Goal: Transaction & Acquisition: Purchase product/service

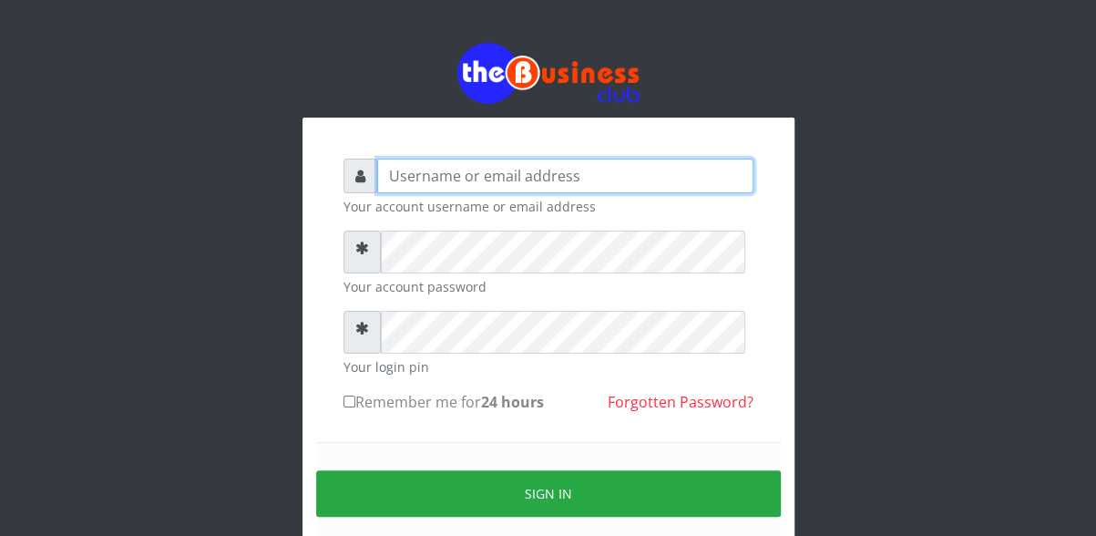
drag, startPoint x: 0, startPoint y: 0, endPoint x: 479, endPoint y: 178, distance: 510.9
click at [479, 178] on input "text" at bounding box center [565, 175] width 376 height 35
click at [636, 191] on input "text" at bounding box center [565, 175] width 376 height 35
type input "chrisorobo"
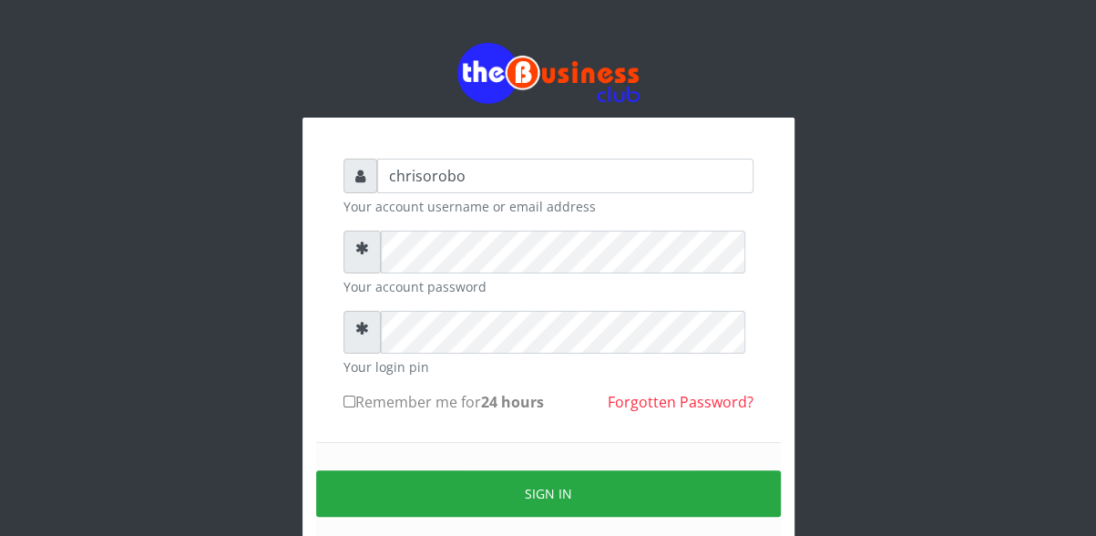
click at [347, 407] on input "Remember me for 24 hours" at bounding box center [349, 401] width 12 height 12
checkbox input "true"
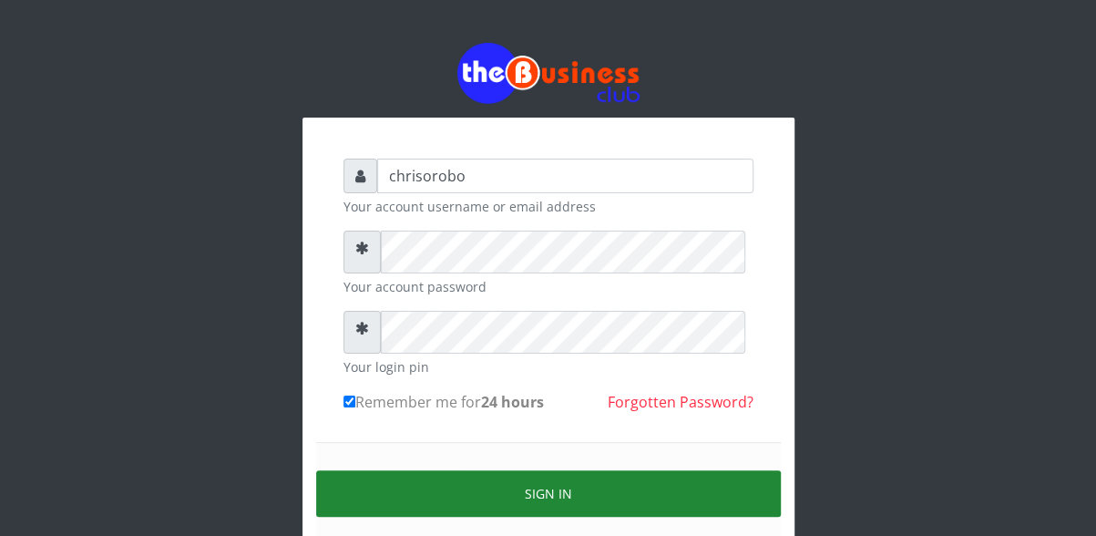
click at [430, 500] on button "Sign in" at bounding box center [548, 493] width 465 height 46
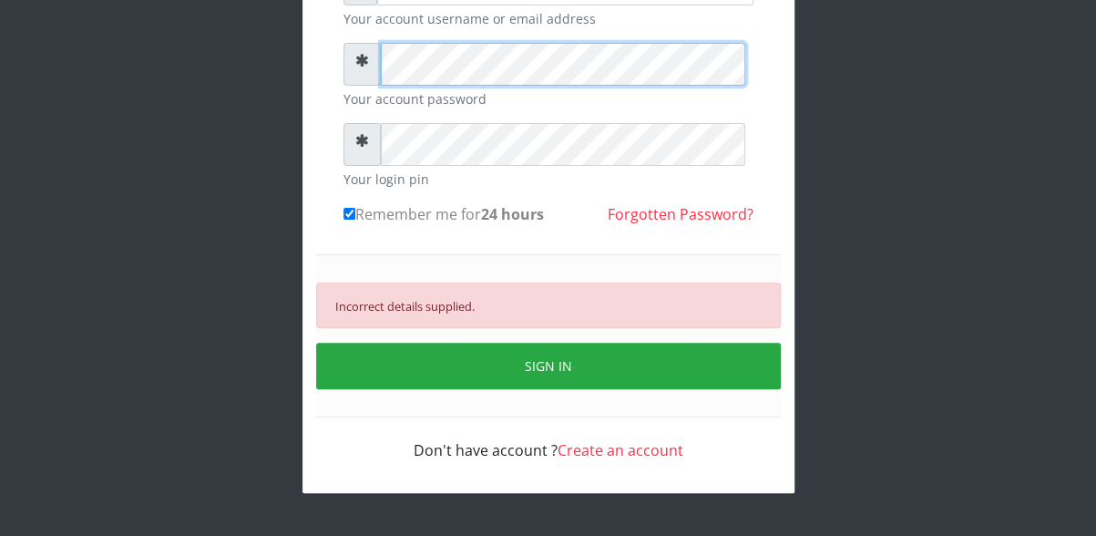
scroll to position [220, 0]
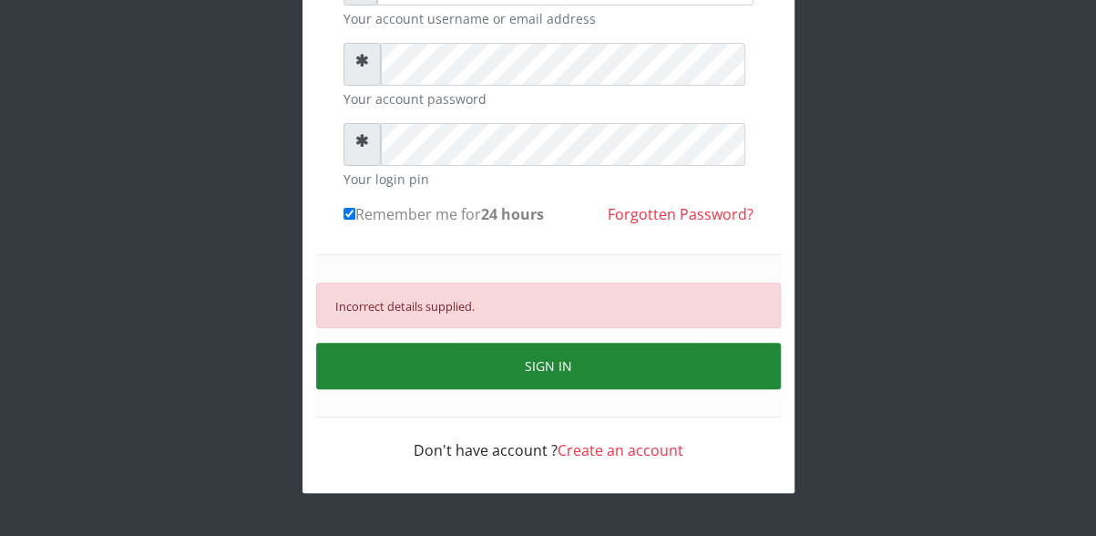
click at [539, 363] on button "SIGN IN" at bounding box center [548, 365] width 465 height 46
click at [518, 370] on button "SIGN IN" at bounding box center [548, 365] width 465 height 46
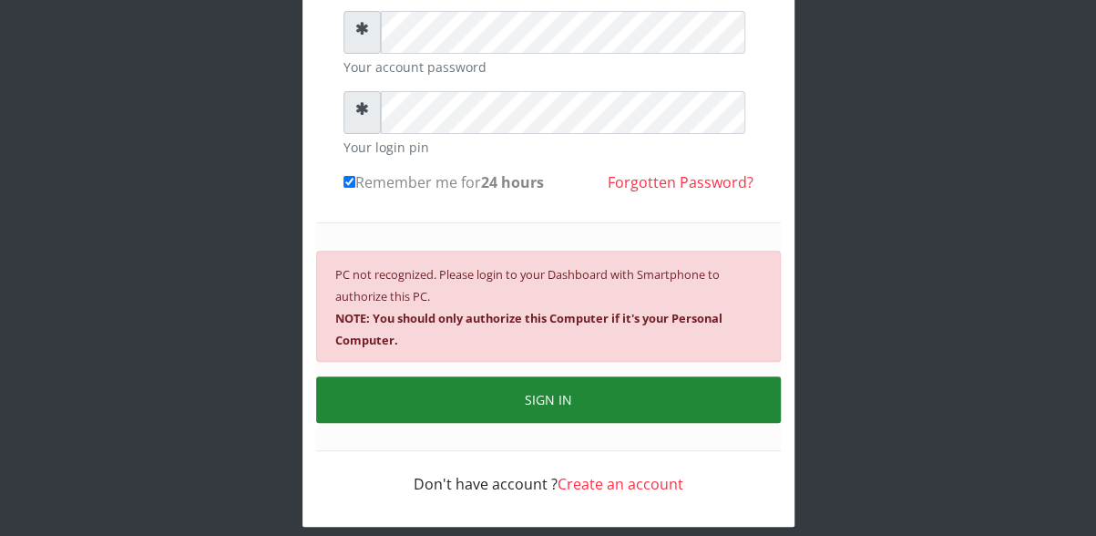
click at [539, 423] on button "SIGN IN" at bounding box center [548, 399] width 465 height 46
click at [527, 423] on button "SIGN IN" at bounding box center [548, 399] width 465 height 46
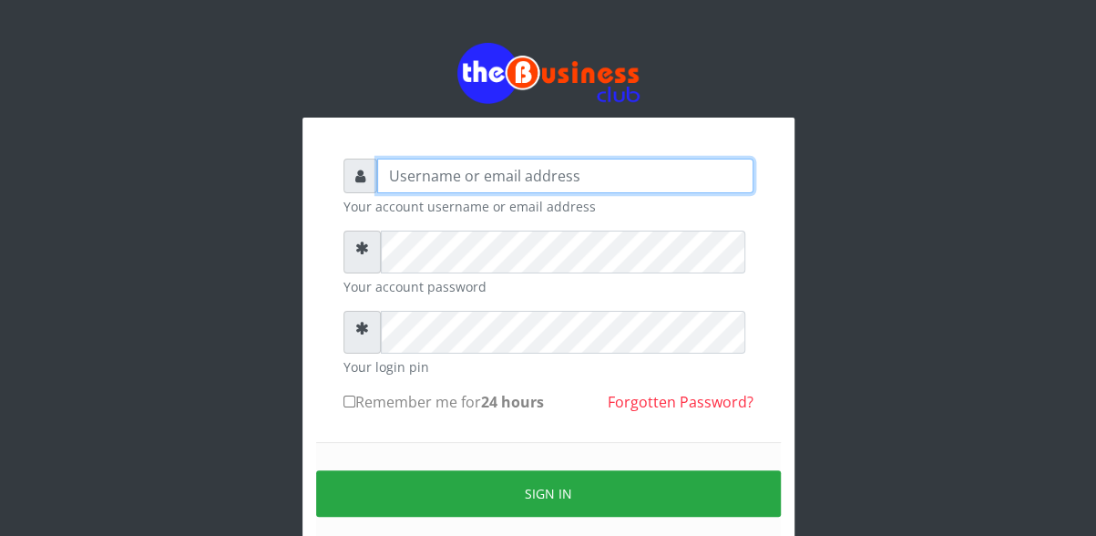
type input "chrisorobo"
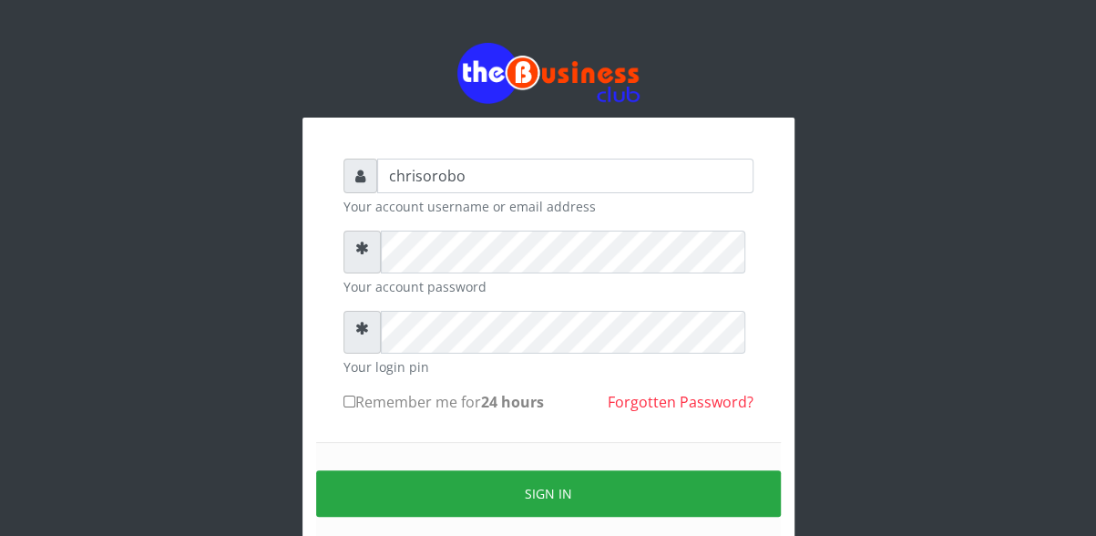
click at [347, 407] on input "Remember me for 24 hours" at bounding box center [349, 401] width 12 height 12
checkbox input "true"
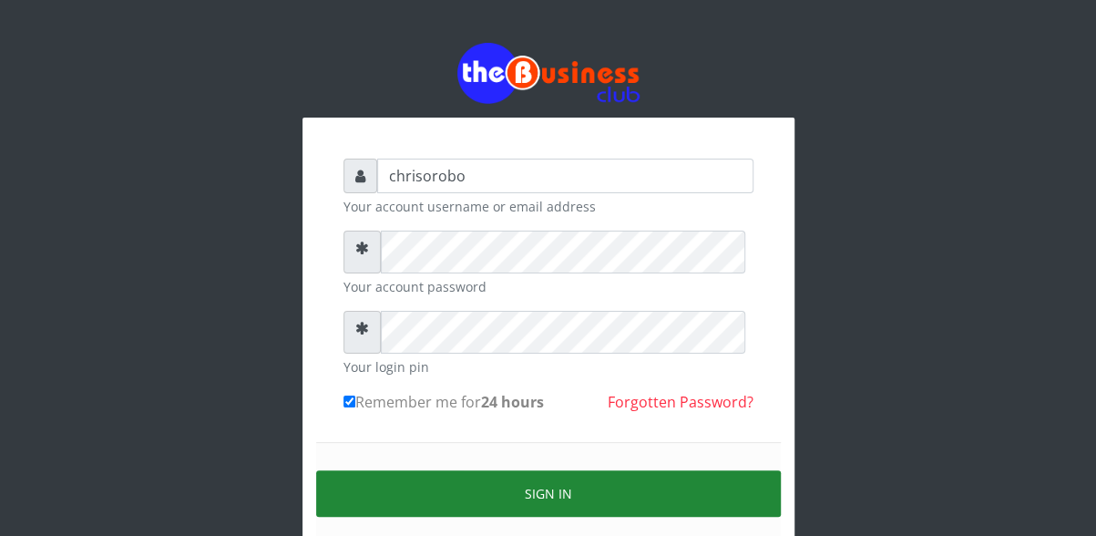
click at [433, 508] on button "Sign in" at bounding box center [548, 493] width 465 height 46
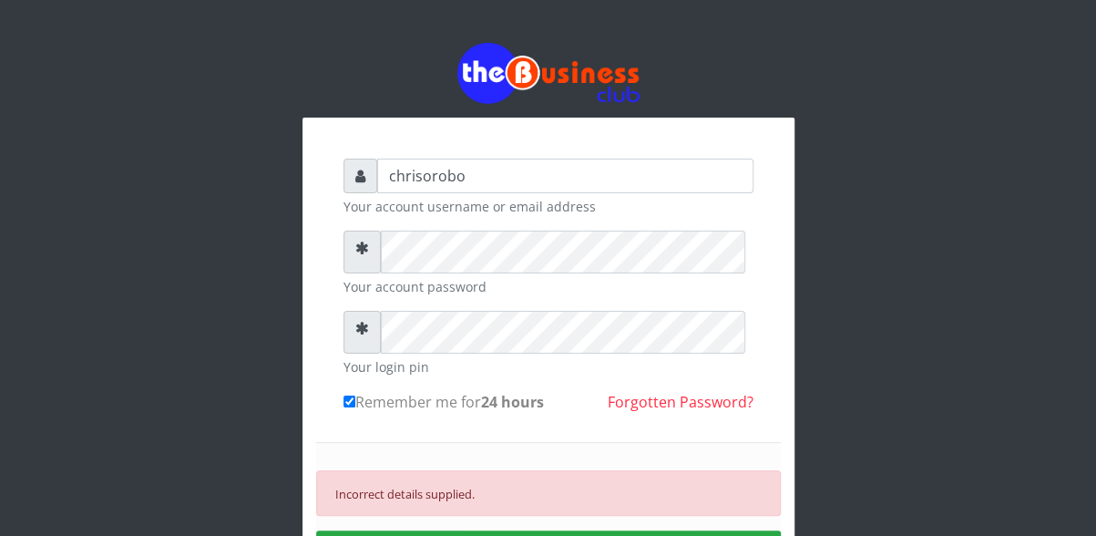
click at [537, 473] on div "Incorrect details supplied. SIGN IN" at bounding box center [548, 523] width 465 height 163
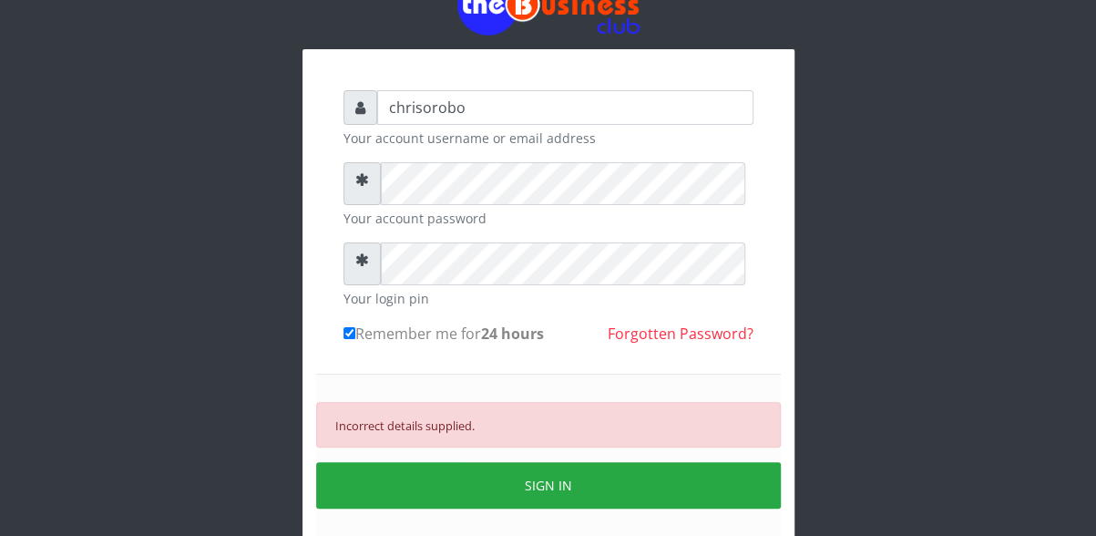
scroll to position [73, 0]
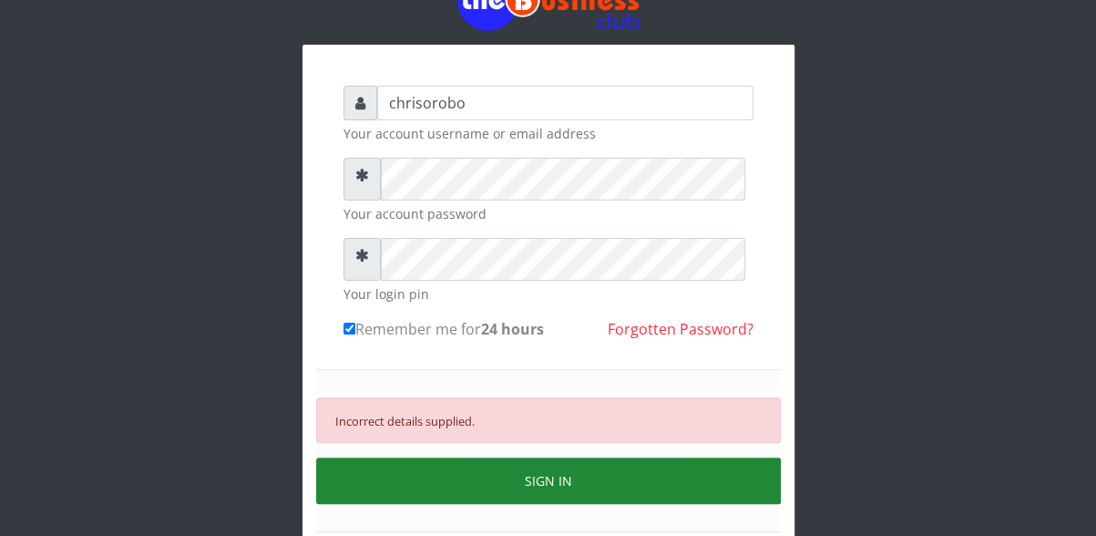
click at [552, 504] on button "SIGN IN" at bounding box center [548, 480] width 465 height 46
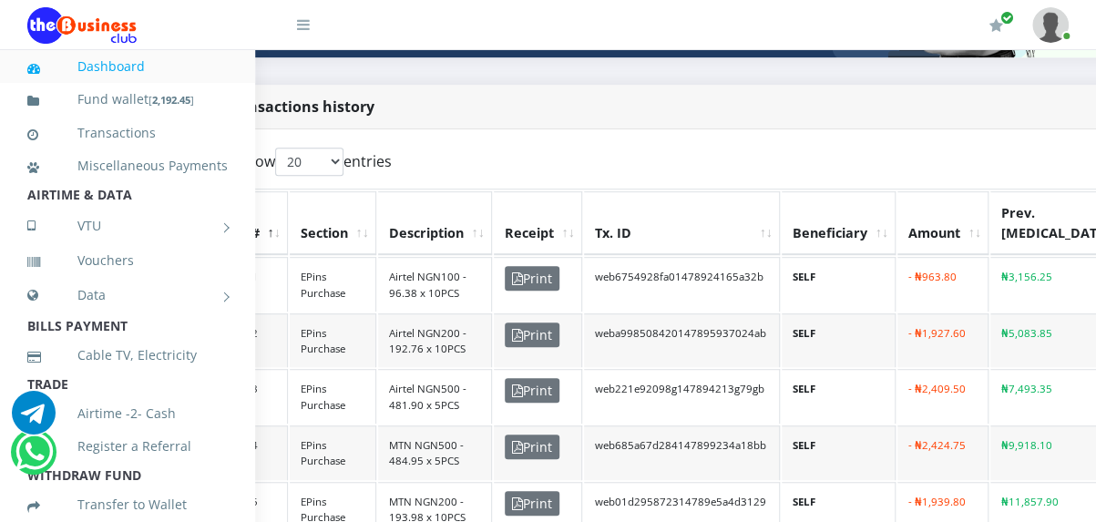
scroll to position [387, 0]
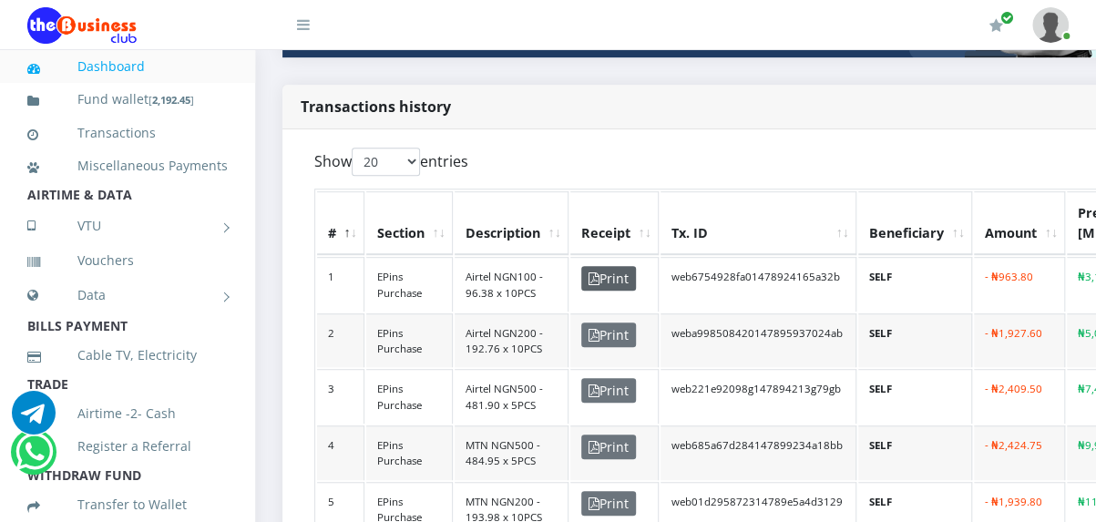
click at [610, 291] on span "Print" at bounding box center [608, 278] width 55 height 25
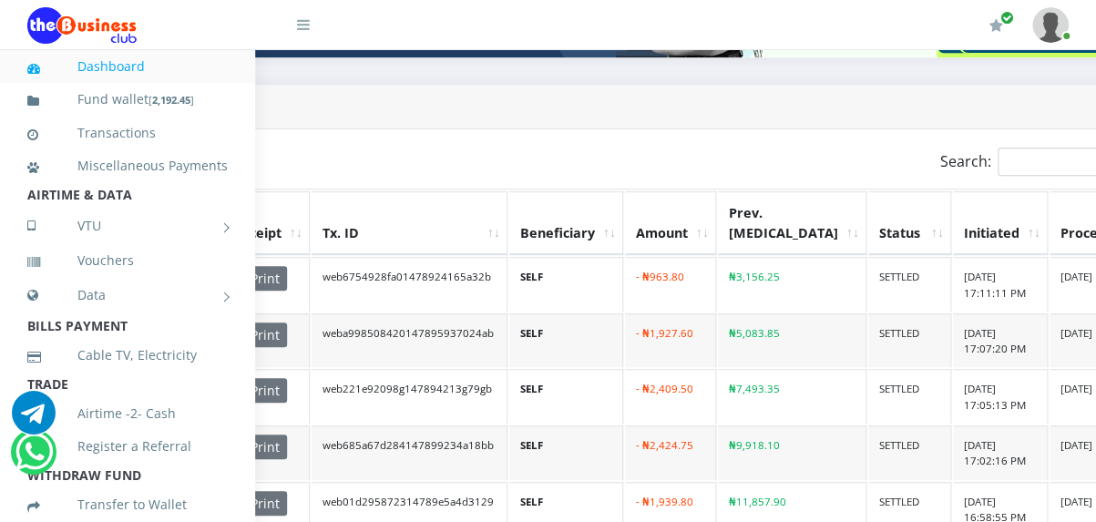
scroll to position [387, 430]
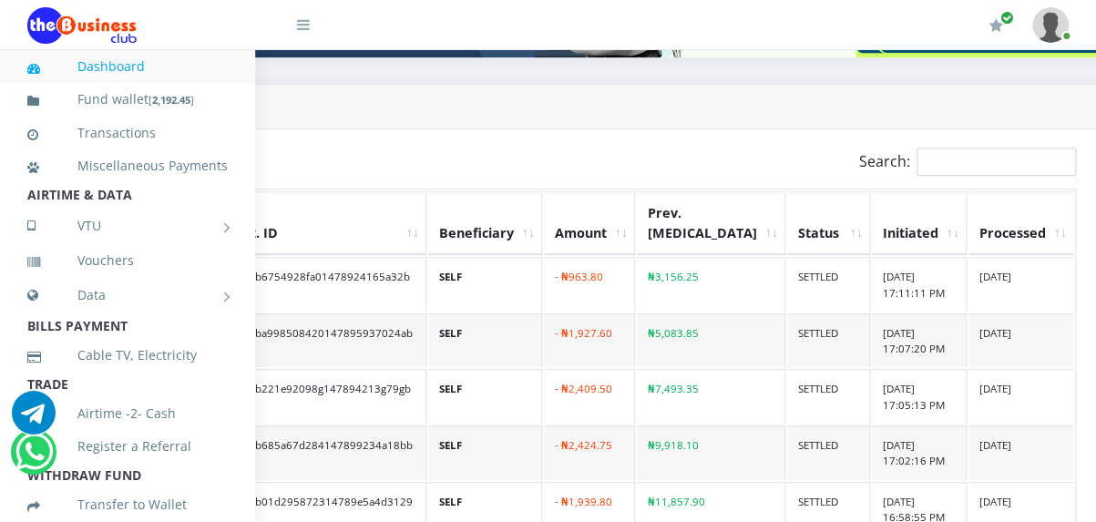
click at [968, 240] on th "Processed" at bounding box center [1020, 223] width 105 height 64
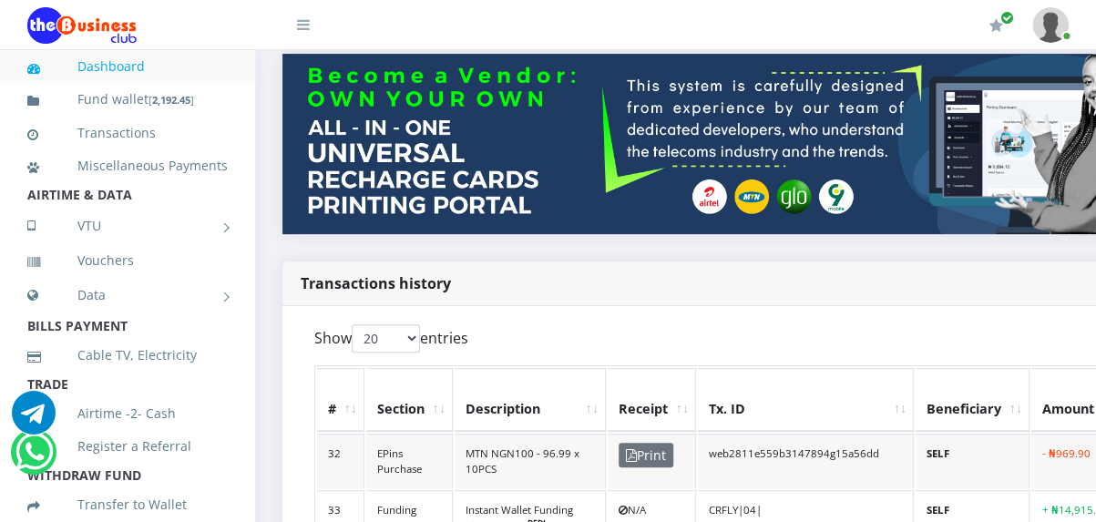
scroll to position [0, 0]
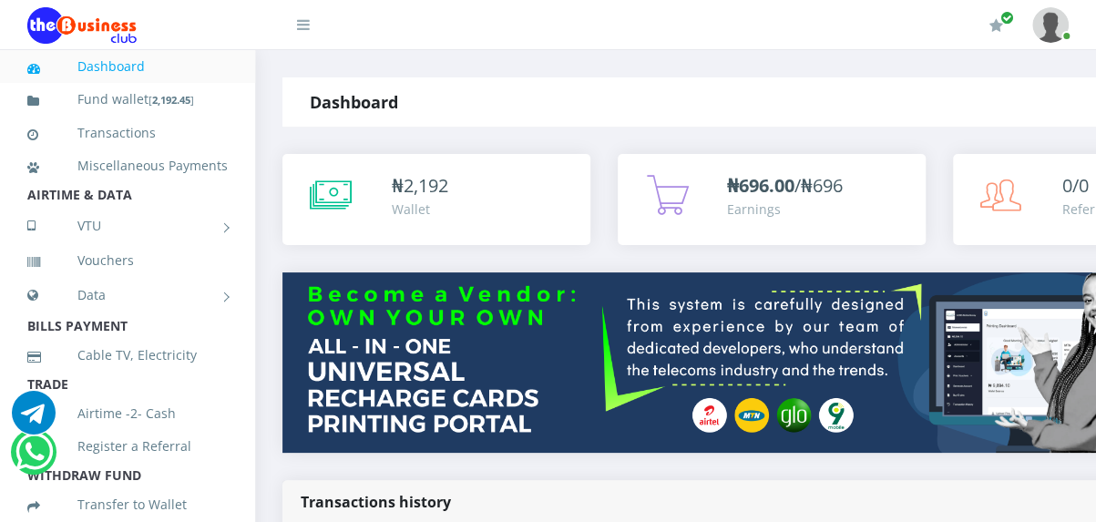
click at [306, 26] on icon at bounding box center [303, 24] width 13 height 15
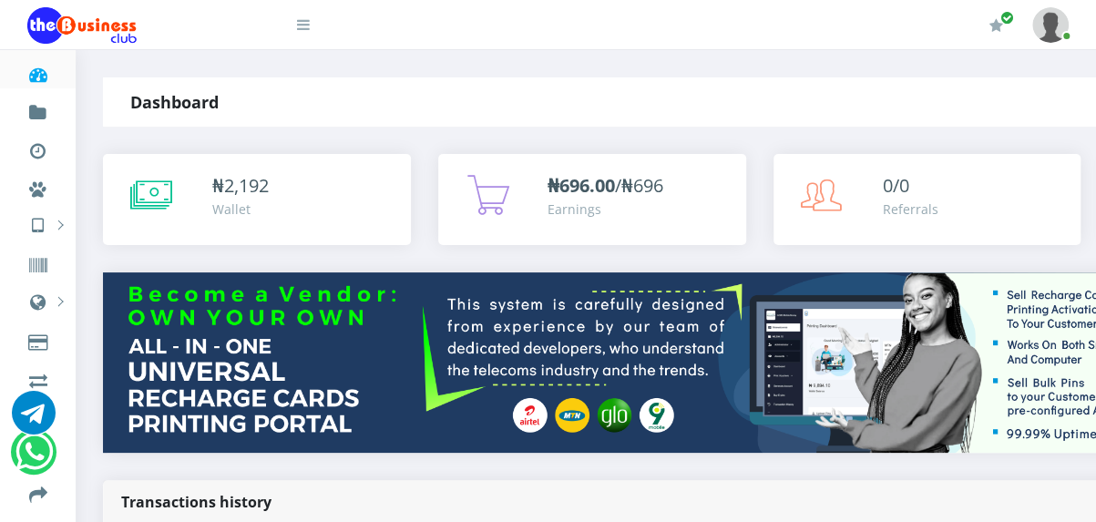
click at [305, 19] on link at bounding box center [291, 18] width 36 height 36
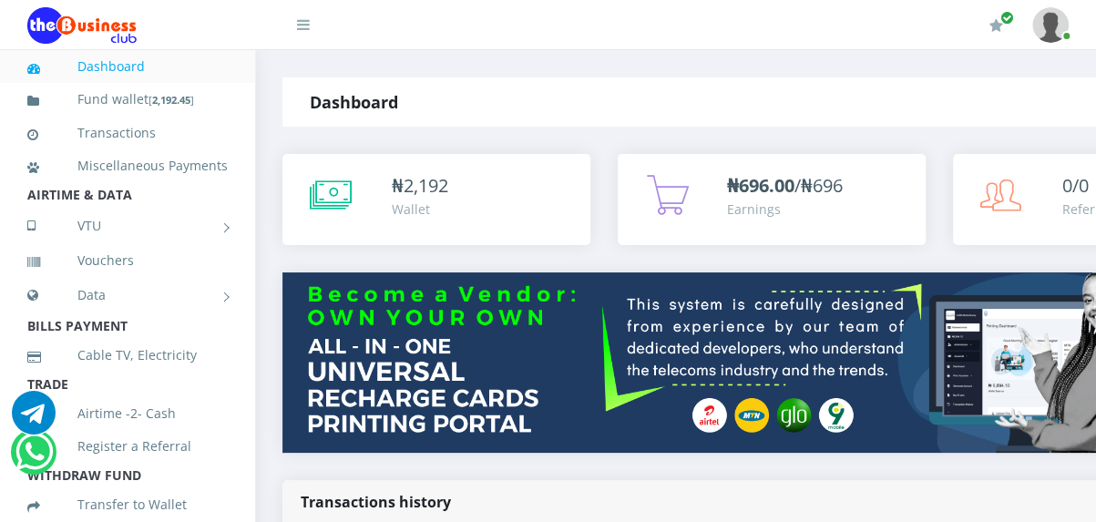
click at [84, 25] on img at bounding box center [81, 25] width 109 height 36
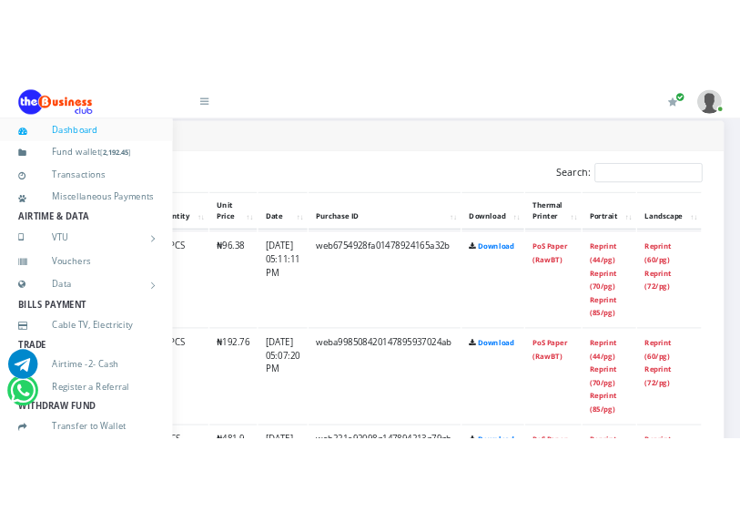
scroll to position [934, 252]
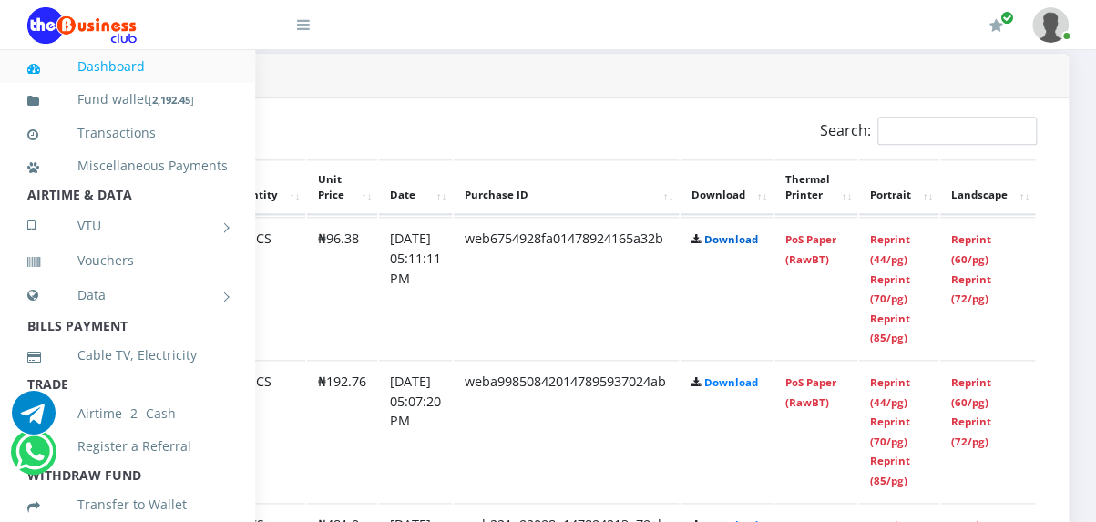
click at [758, 246] on link "Download" at bounding box center [731, 239] width 54 height 14
click at [889, 345] on link "Reprint (85/pg)" at bounding box center [890, 328] width 40 height 34
click at [971, 334] on td "Reprint (60/pg) Reprint (72/pg)" at bounding box center [987, 287] width 95 height 141
click at [971, 266] on link "Reprint (60/pg)" at bounding box center [971, 249] width 40 height 34
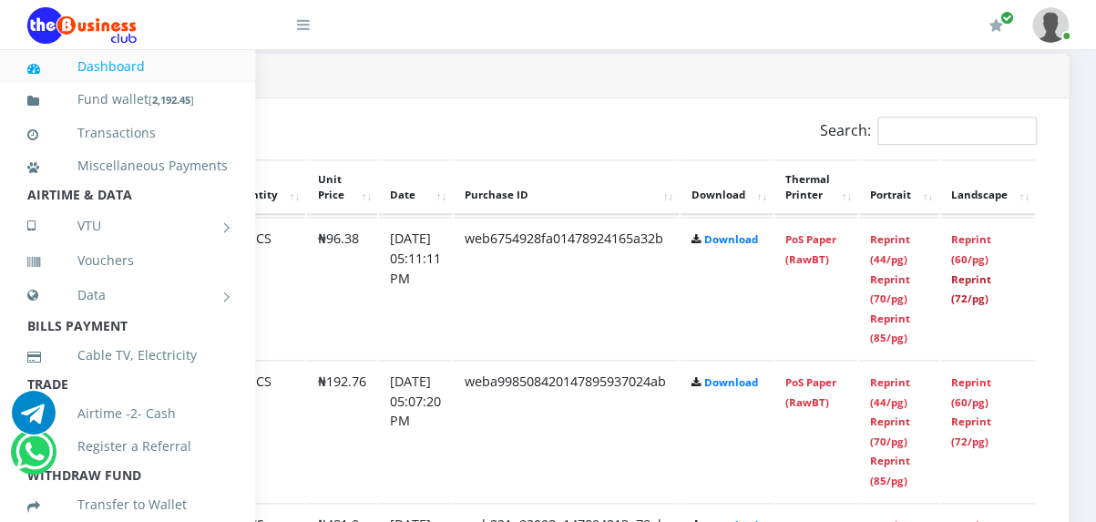
drag, startPoint x: 973, startPoint y: 383, endPoint x: 641, endPoint y: 187, distance: 385.0
click at [973, 306] on link "Reprint (72/pg)" at bounding box center [971, 289] width 40 height 34
drag, startPoint x: 880, startPoint y: 421, endPoint x: 645, endPoint y: 179, distance: 337.5
click at [880, 345] on link "Reprint (85/pg)" at bounding box center [890, 328] width 40 height 34
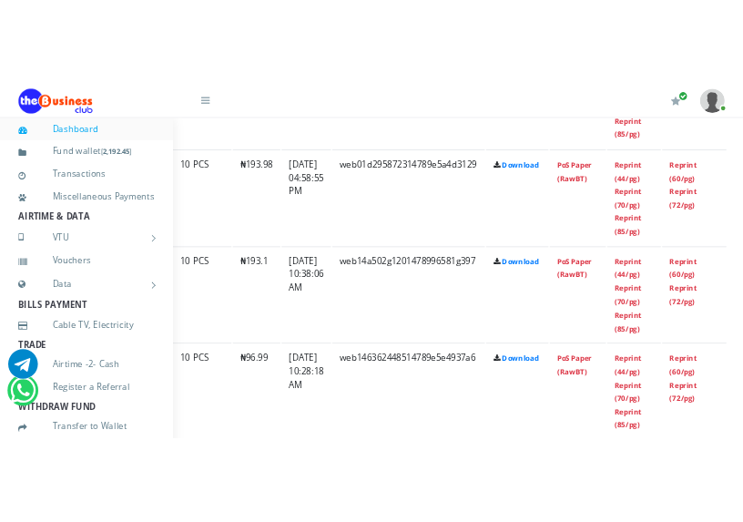
scroll to position [1626, 194]
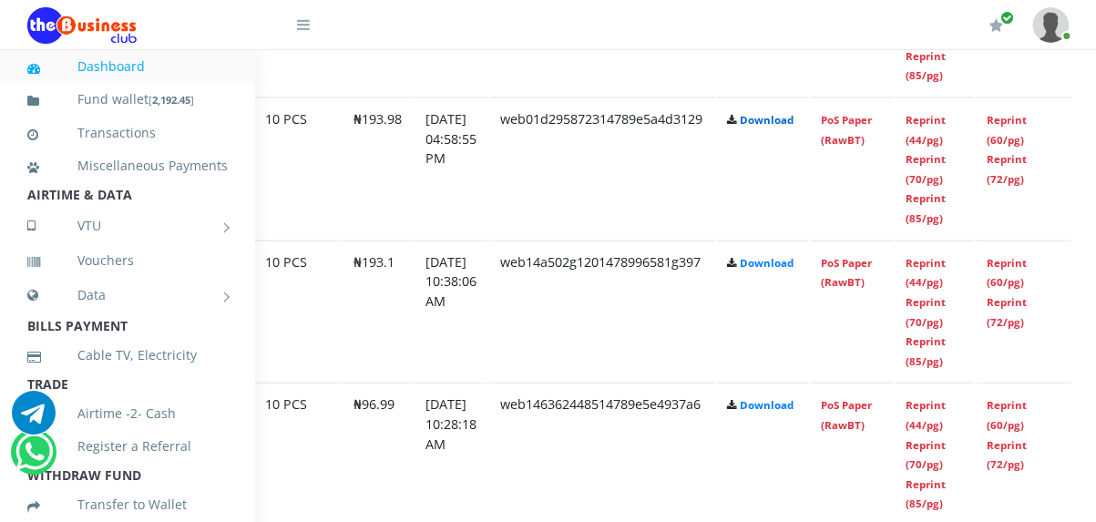
click at [793, 126] on link "Download" at bounding box center [767, 119] width 54 height 14
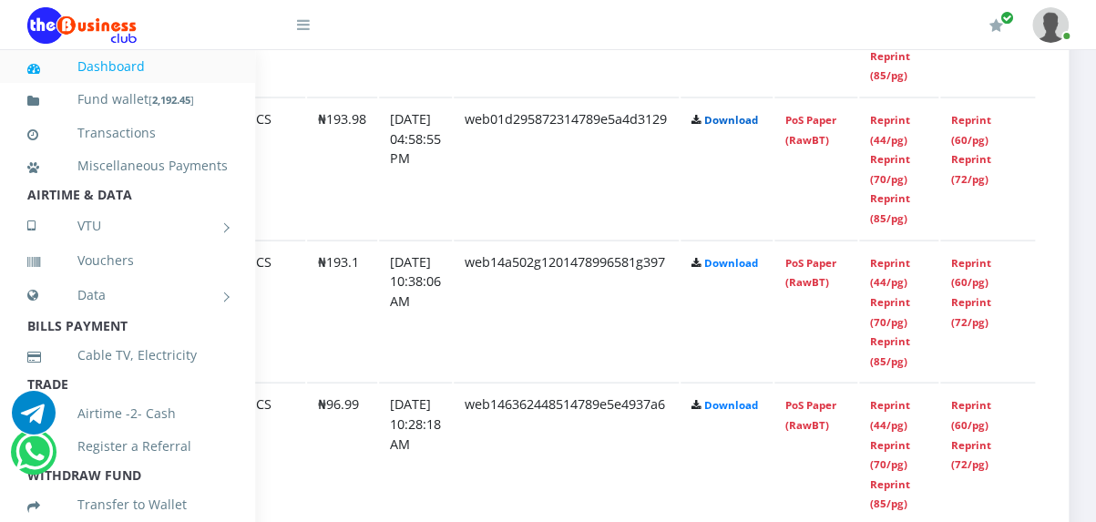
scroll to position [1626, 277]
click at [899, 146] on link "Reprint (44/pg)" at bounding box center [890, 129] width 40 height 34
drag, startPoint x: 898, startPoint y: 288, endPoint x: 665, endPoint y: 184, distance: 255.2
click at [898, 185] on link "Reprint (70/pg)" at bounding box center [890, 168] width 40 height 34
click at [899, 224] on link "Reprint (85/pg)" at bounding box center [890, 207] width 40 height 34
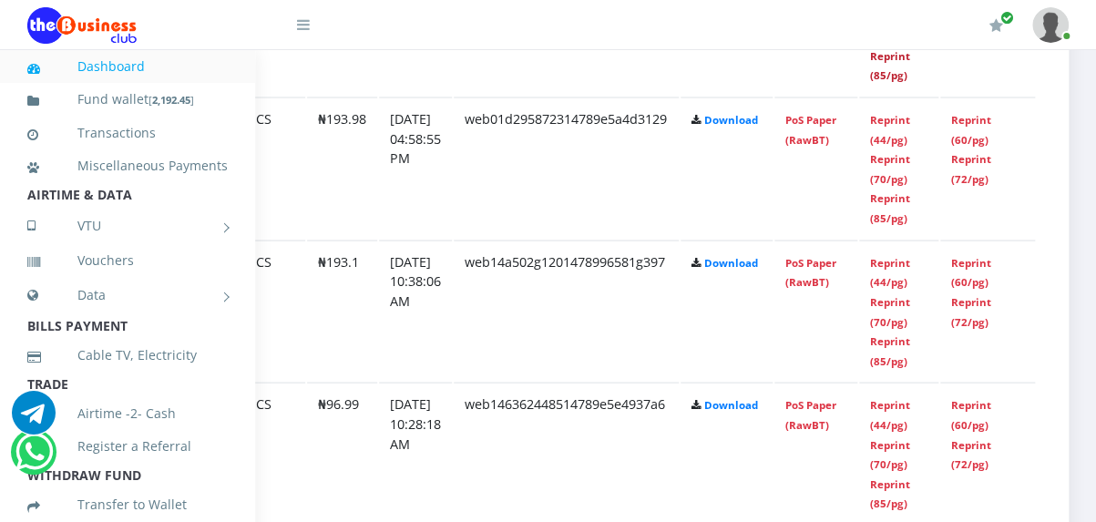
click at [900, 82] on link "Reprint (85/pg)" at bounding box center [890, 65] width 40 height 34
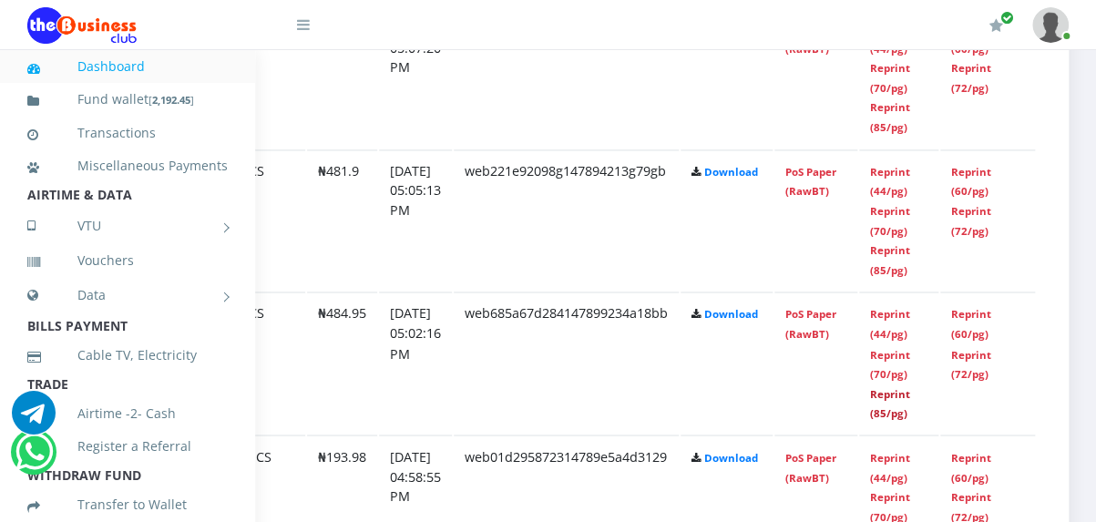
scroll to position [1282, 277]
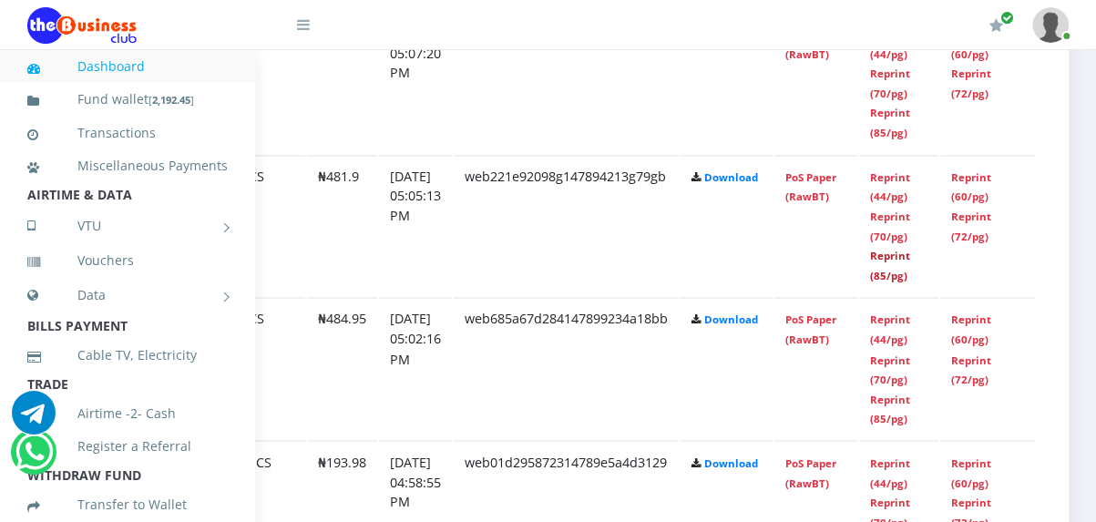
click at [901, 282] on link "Reprint (85/pg)" at bounding box center [890, 266] width 40 height 34
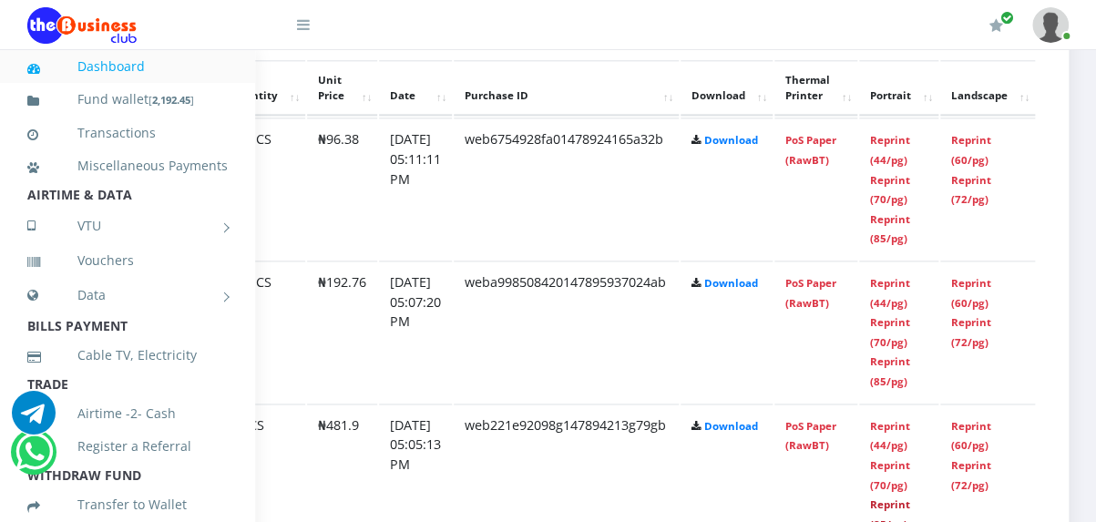
scroll to position [1063, 277]
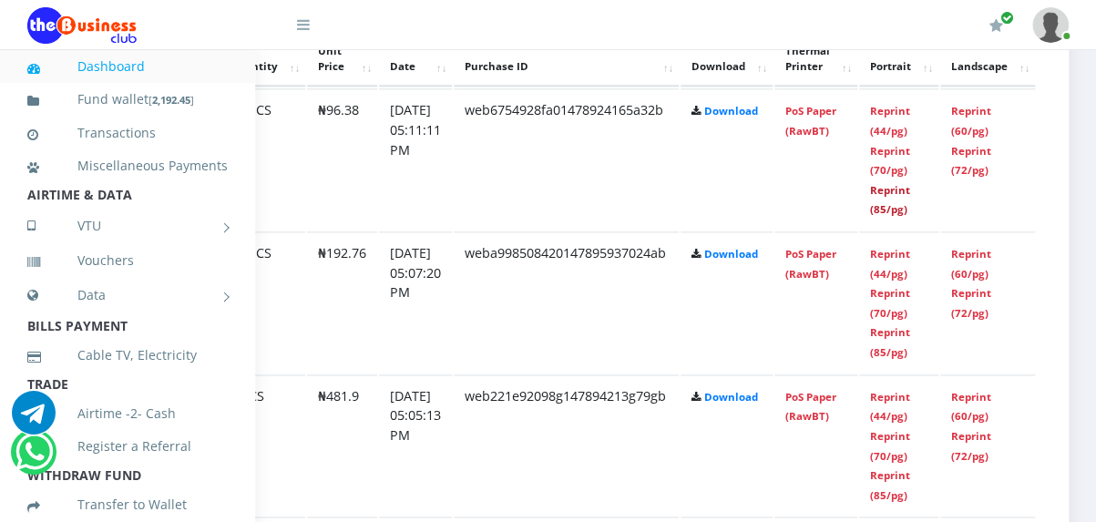
click at [900, 217] on link "Reprint (85/pg)" at bounding box center [890, 200] width 40 height 34
click at [58, 208] on li "AIRTIME & DATA" at bounding box center [127, 195] width 255 height 26
click at [817, 138] on link "PoS Paper (RawBT)" at bounding box center [810, 121] width 51 height 34
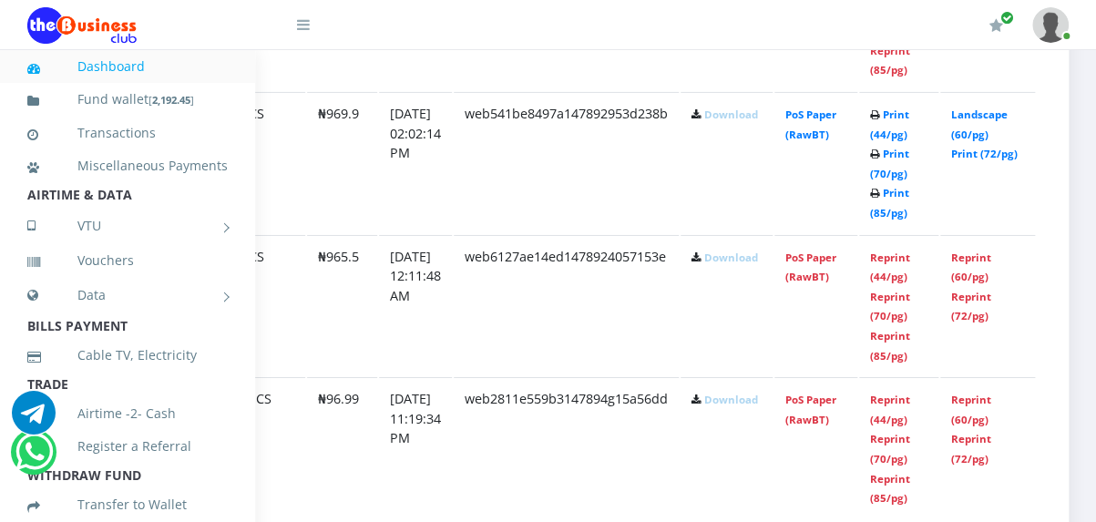
scroll to position [2458, 277]
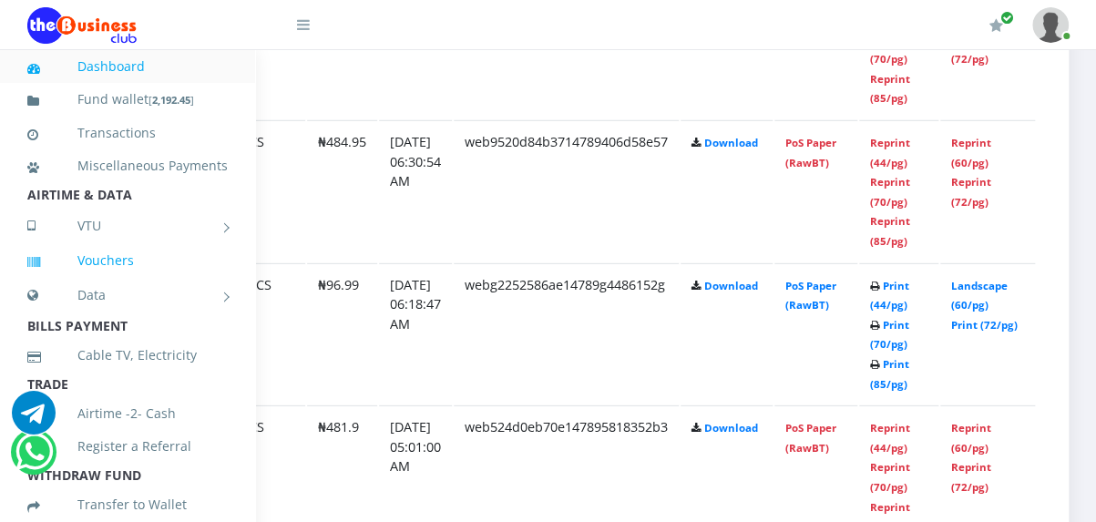
click at [102, 280] on link "Vouchers" at bounding box center [127, 261] width 200 height 42
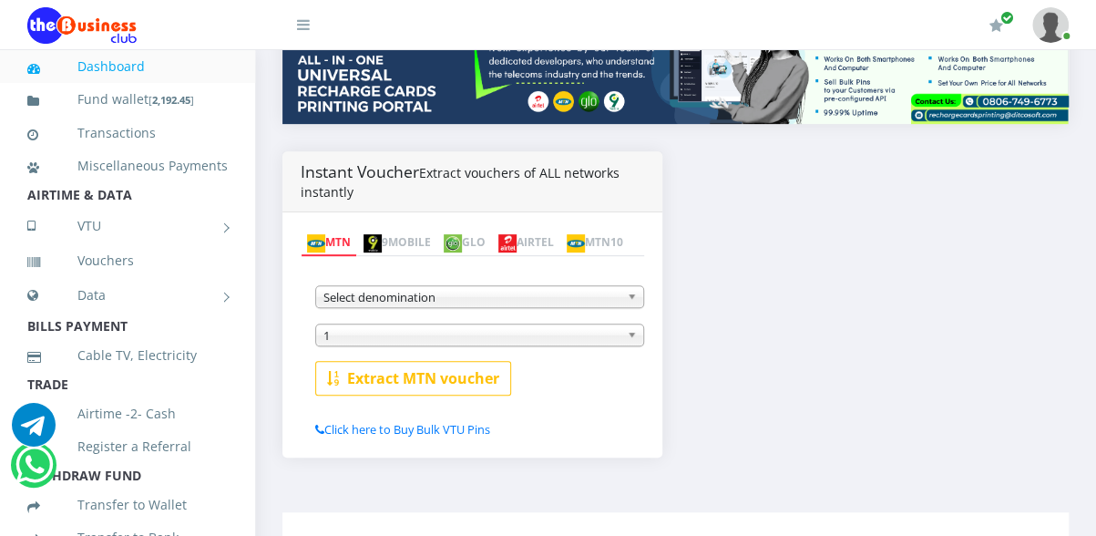
scroll to position [281, 0]
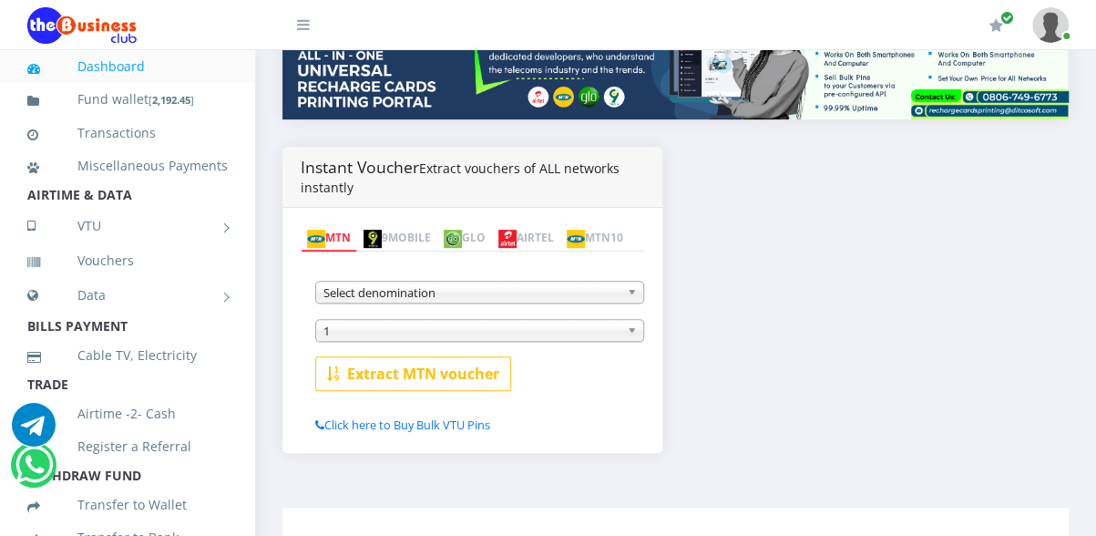
click at [386, 303] on span "Select denomination" at bounding box center [471, 292] width 296 height 22
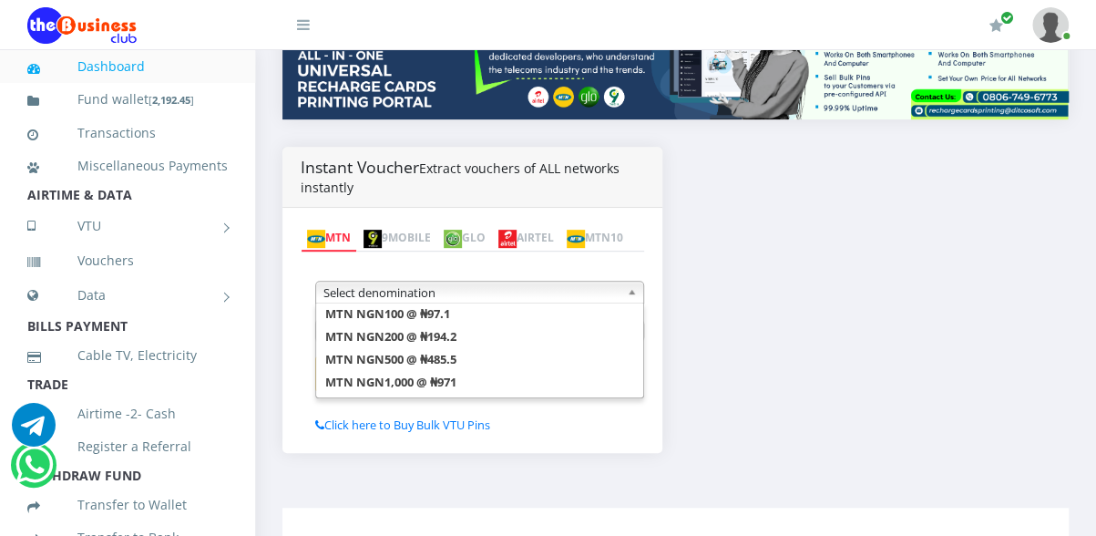
click at [783, 356] on div "Instant Voucher Extract vouchers of ALL networks instantly MTN 9MOBILE GLO AIRT…" at bounding box center [675, 314] width 813 height 334
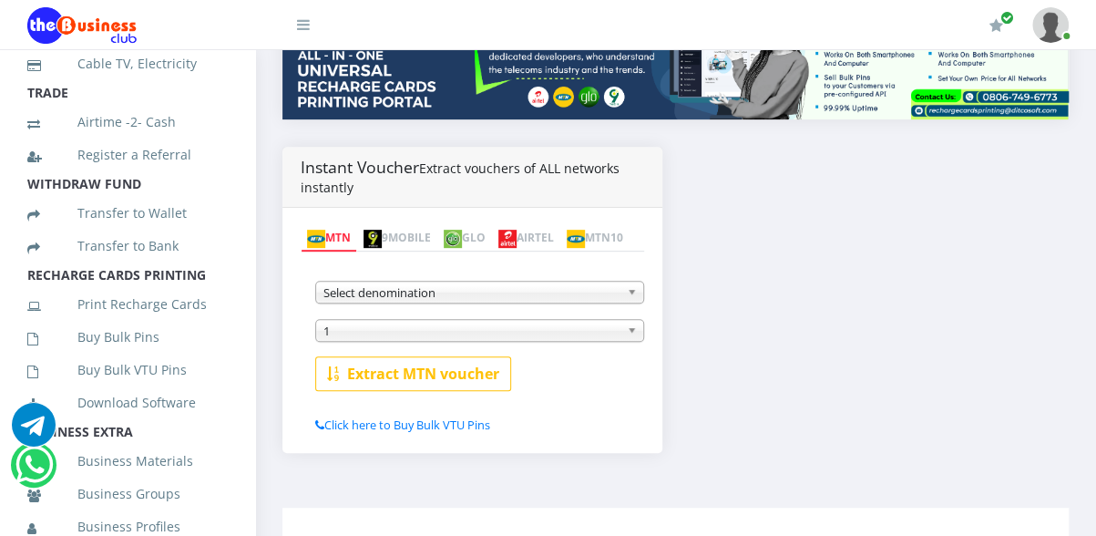
scroll to position [321, 0]
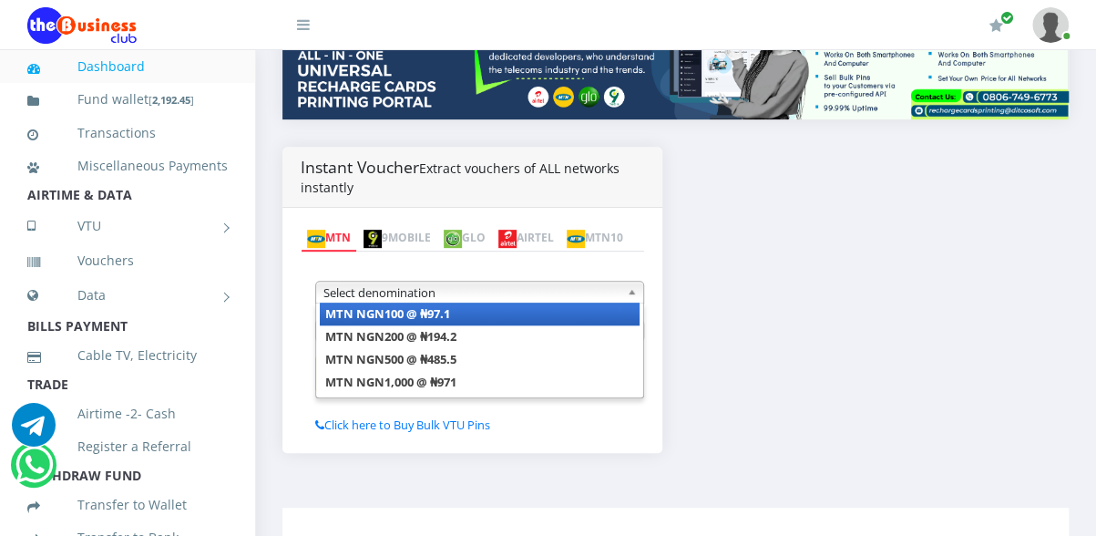
click at [390, 303] on span "Select denomination" at bounding box center [471, 292] width 296 height 22
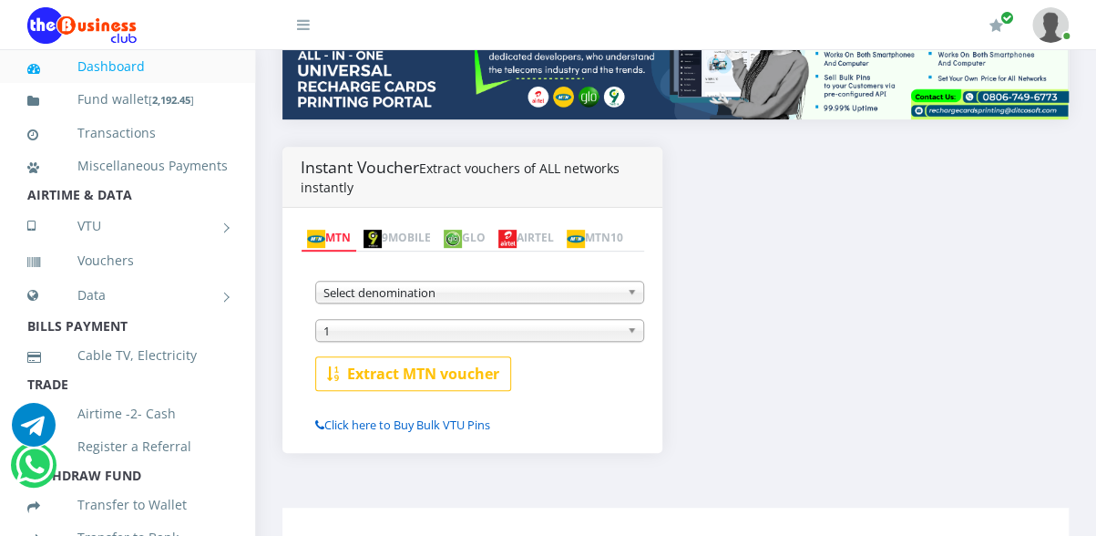
click at [446, 433] on link "Click here to Buy Bulk VTU Pins" at bounding box center [402, 424] width 175 height 16
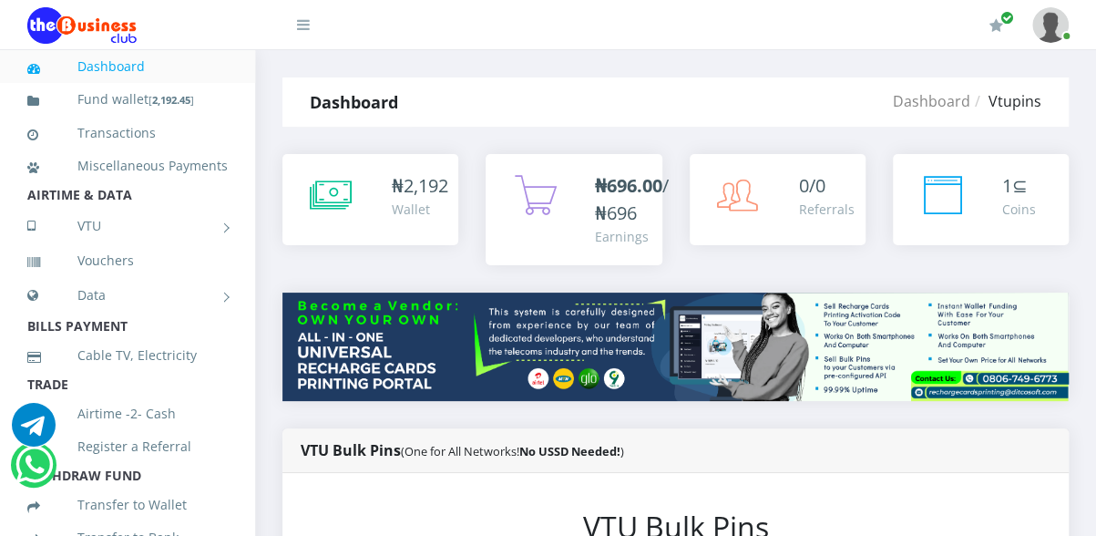
click at [668, 444] on div "VTU Bulk Pins (One for All Networks! No USSD Needed! )" at bounding box center [675, 450] width 786 height 45
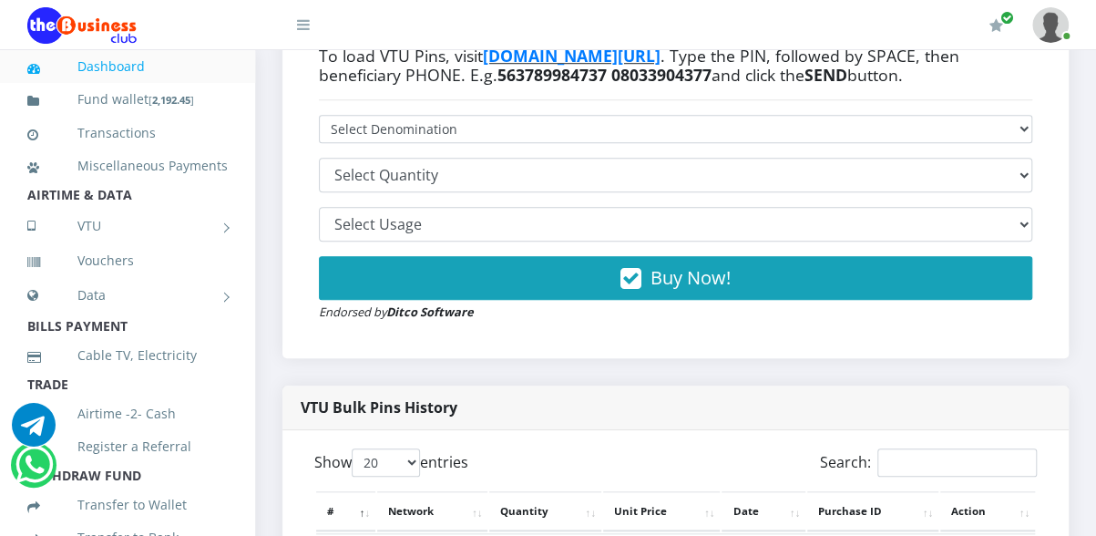
scroll to position [656, 0]
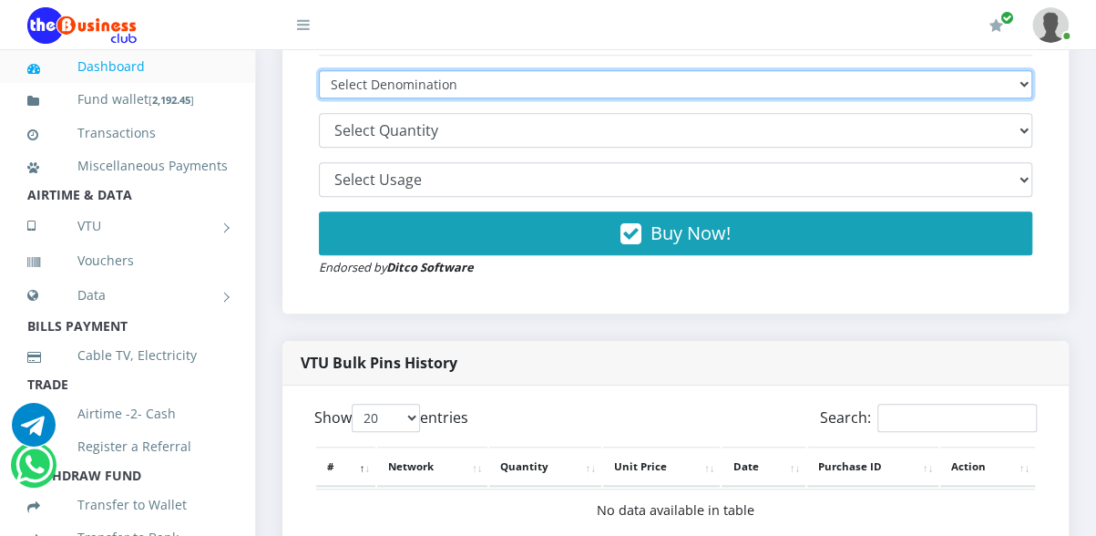
click at [497, 98] on select "VTU PIN N50 - ₦48.25 VTU PIN N100 - ₦96.50 VTU PIN N200 - ₦193.00 VTU PIN N400 …" at bounding box center [675, 84] width 713 height 28
select select "500"
click at [319, 98] on select "VTU PIN N50 - ₦48.25 VTU PIN N100 - ₦96.50 VTU PIN N200 - ₦193.00 VTU PIN N400 …" at bounding box center [675, 84] width 713 height 28
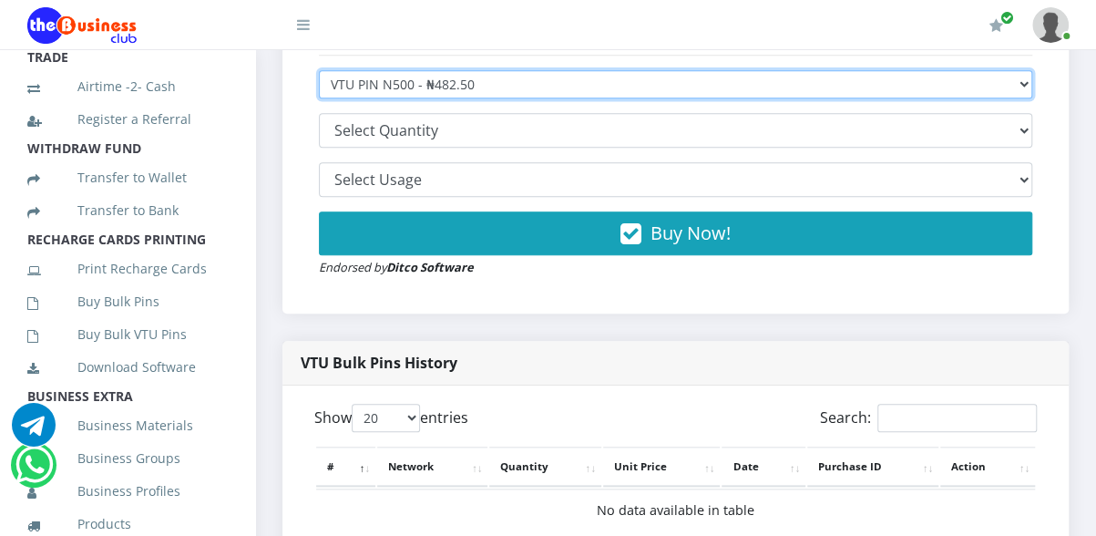
scroll to position [328, 0]
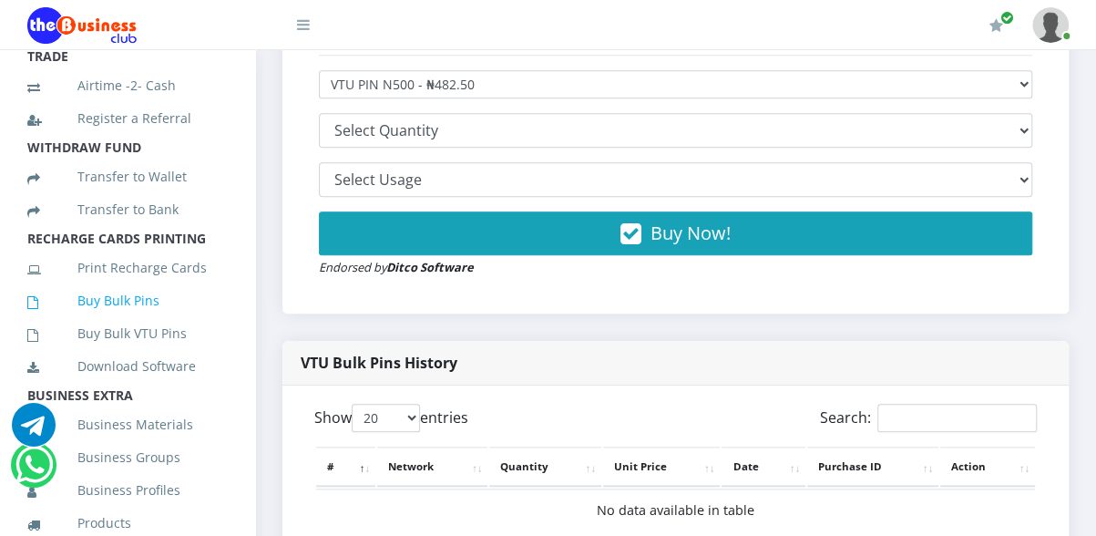
click at [128, 322] on link "Buy Bulk Pins" at bounding box center [127, 301] width 200 height 42
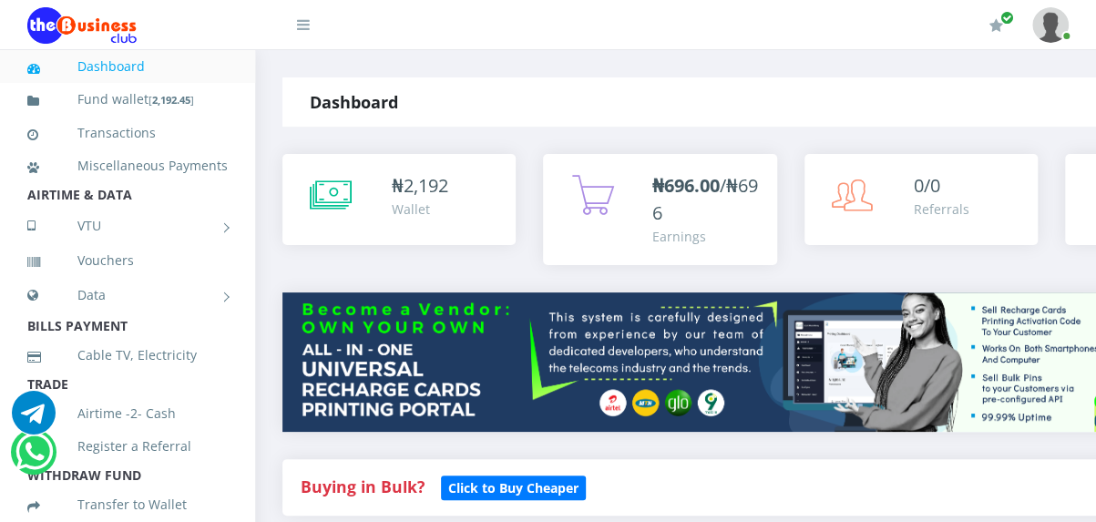
scroll to position [455, 0]
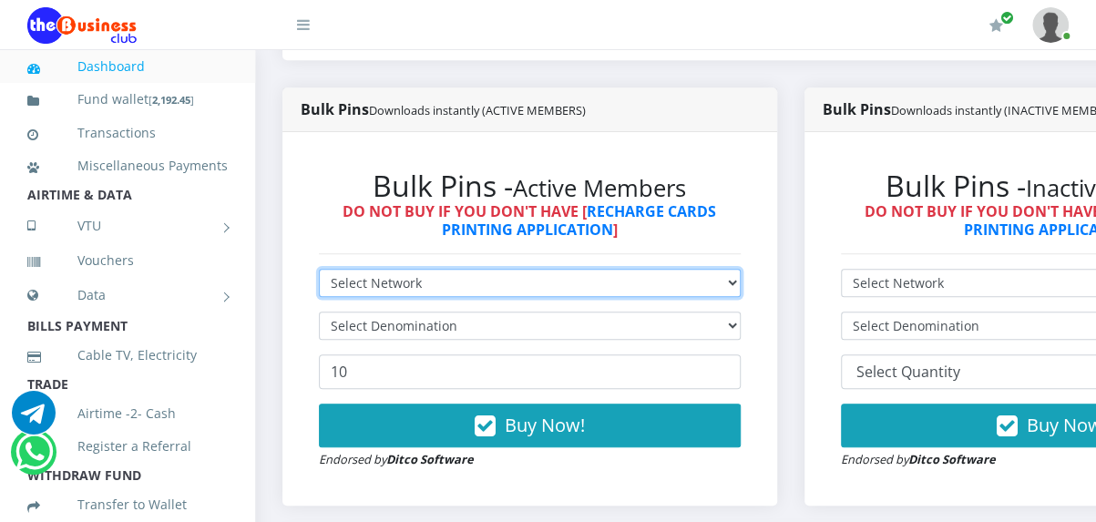
click at [543, 297] on select "Select Network MTN Globacom 9Mobile Airtel" at bounding box center [530, 283] width 422 height 28
select select "MTN"
click at [319, 291] on select "Select Network MTN Globacom 9Mobile Airtel" at bounding box center [530, 283] width 422 height 28
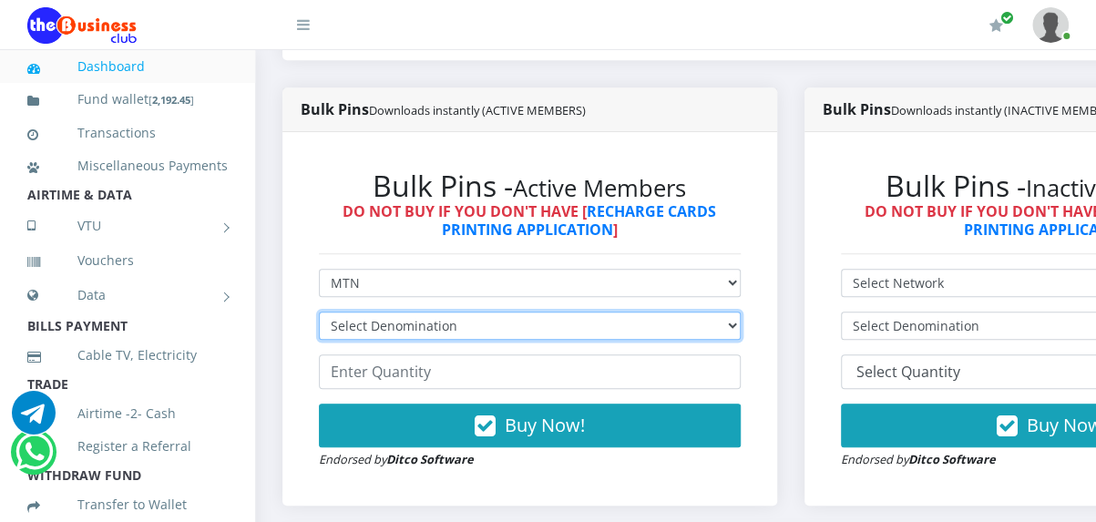
click at [460, 340] on select "Select Denomination MTN NGN100 - ₦96.99 MTN NGN200 - ₦193.98 MTN NGN400 - ₦387.…" at bounding box center [530, 325] width 422 height 28
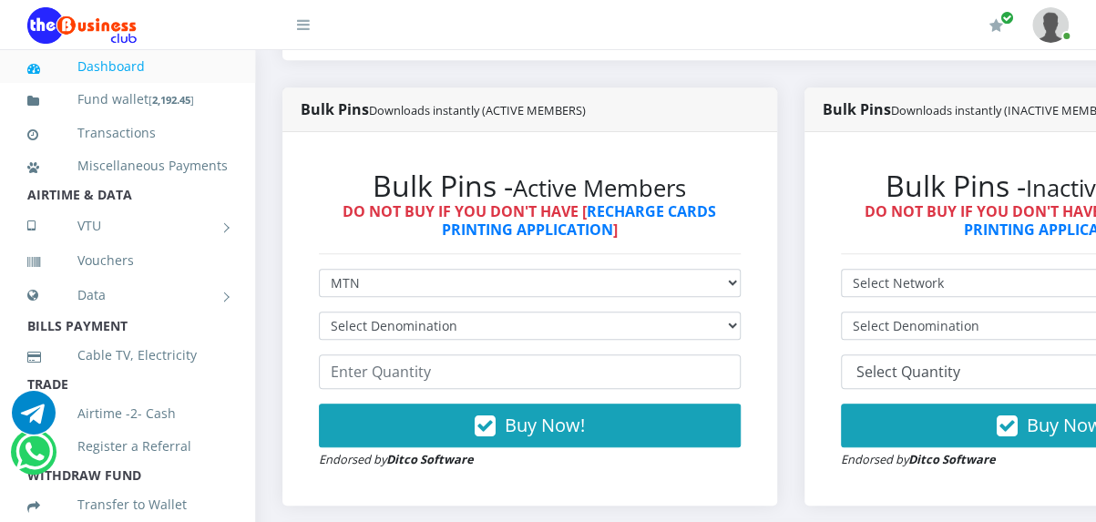
click at [271, 422] on div "Bulk Pins Downloads instantly (ACTIVE MEMBERS) Bulk Pins - Active Members DO NO…" at bounding box center [530, 309] width 522 height 445
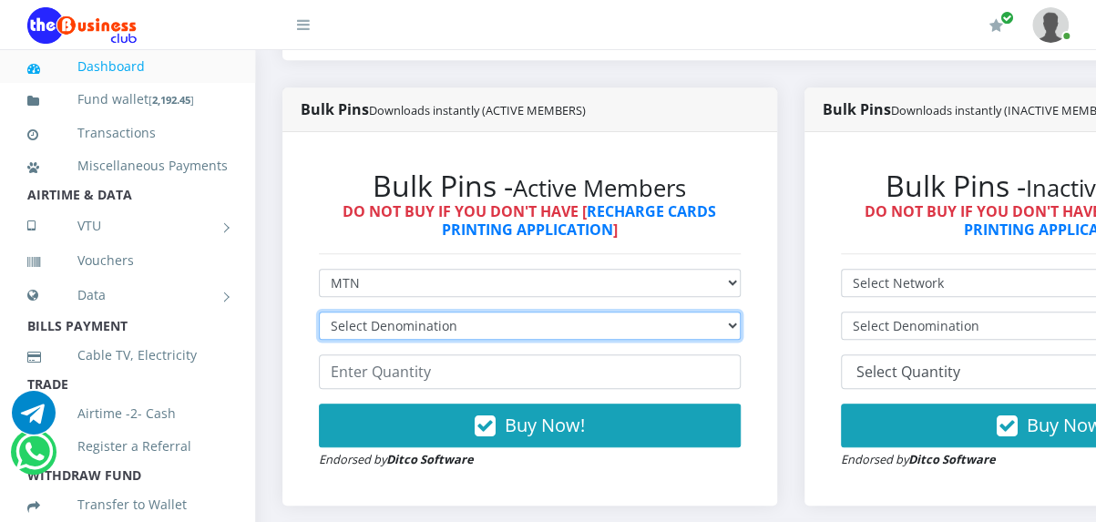
click at [399, 340] on select "Select Denomination MTN NGN100 - ₦96.99 MTN NGN200 - ₦193.98 MTN NGN400 - ₦387.…" at bounding box center [530, 325] width 422 height 28
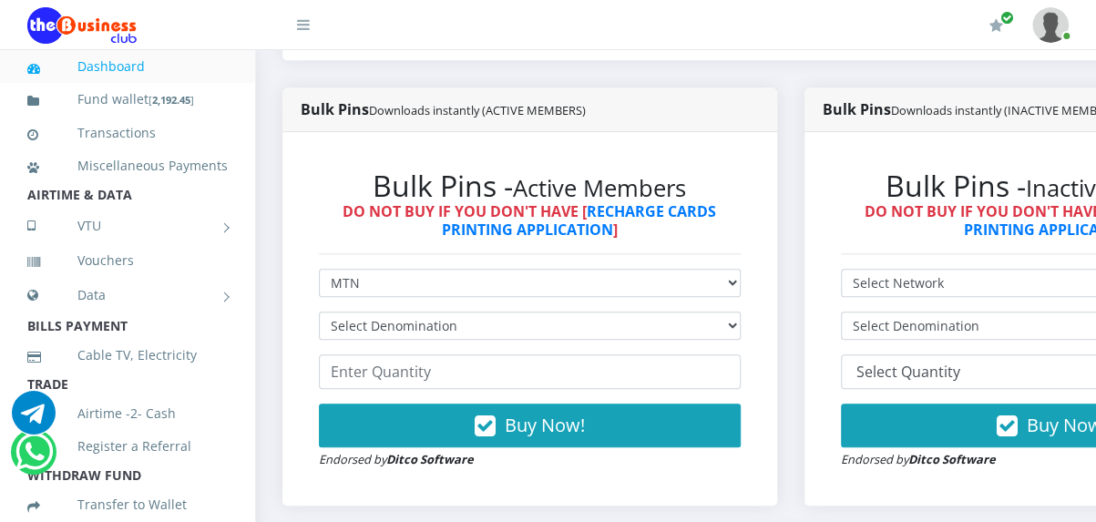
click at [210, 249] on link "VTU" at bounding box center [127, 226] width 200 height 46
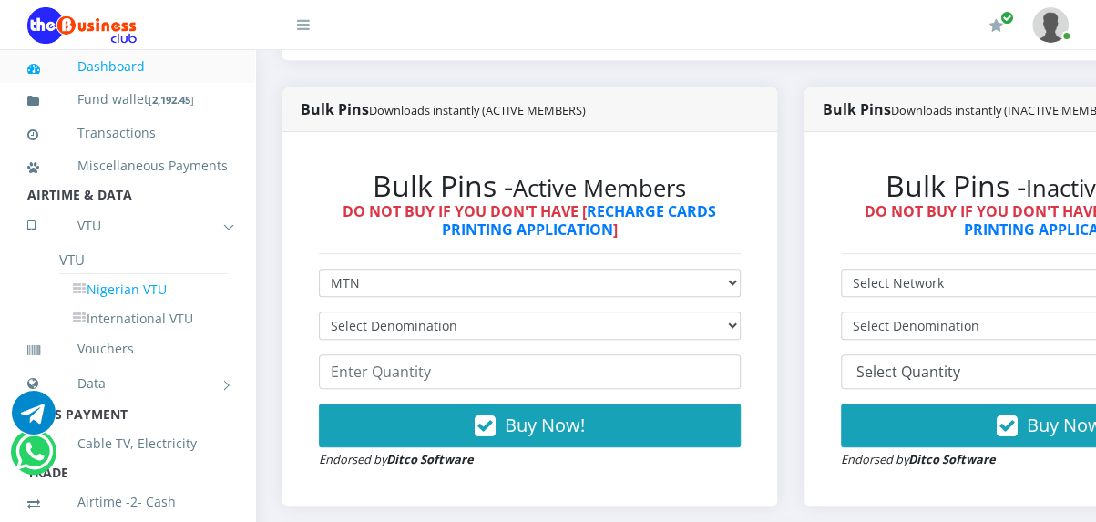
click at [116, 305] on link "Nigerian VTU" at bounding box center [143, 289] width 168 height 31
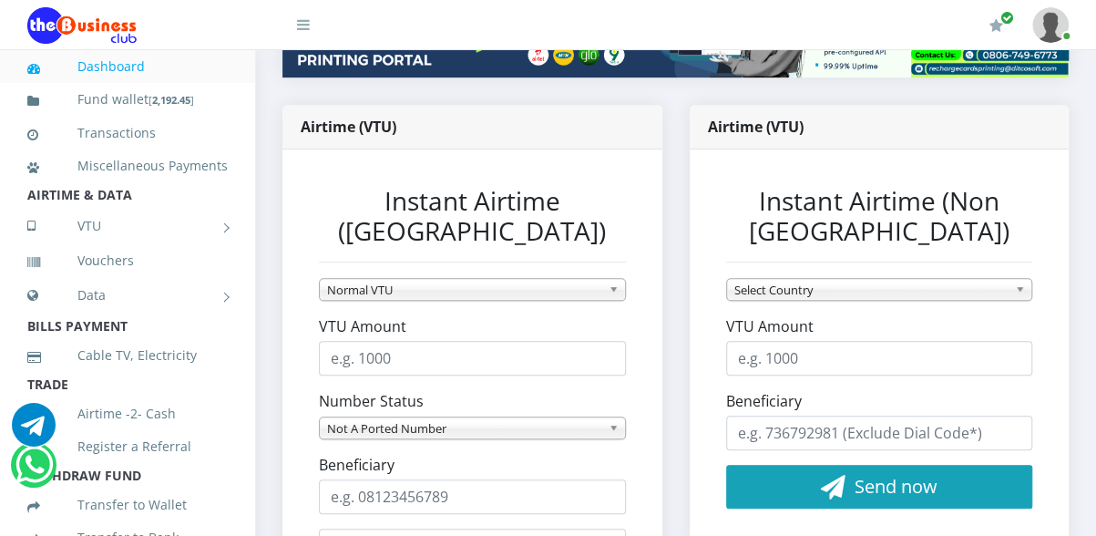
scroll to position [329, 0]
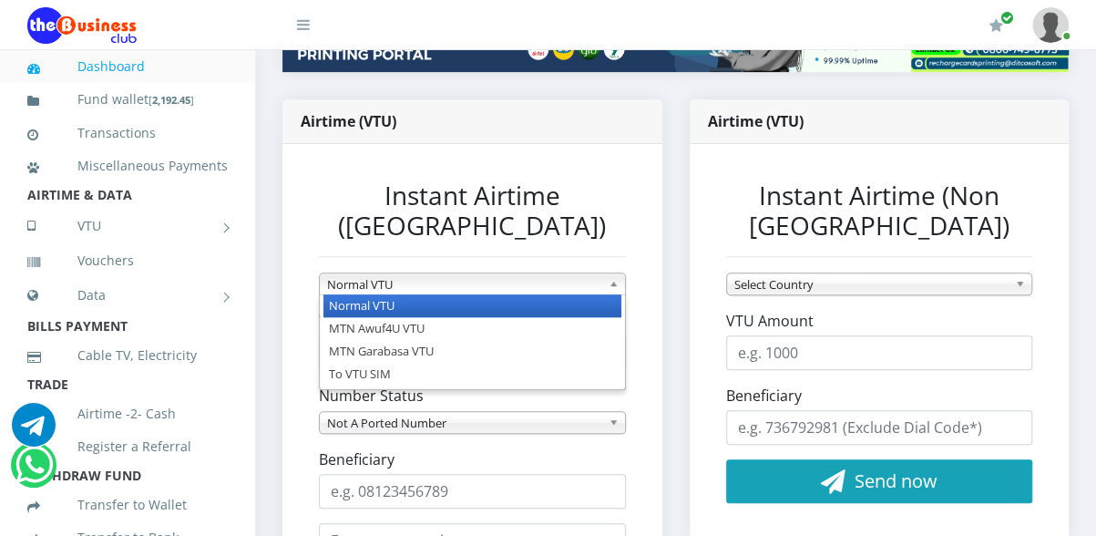
click at [510, 295] on span "Normal VTU" at bounding box center [464, 284] width 274 height 22
click at [488, 317] on li "Normal VTU" at bounding box center [472, 305] width 298 height 23
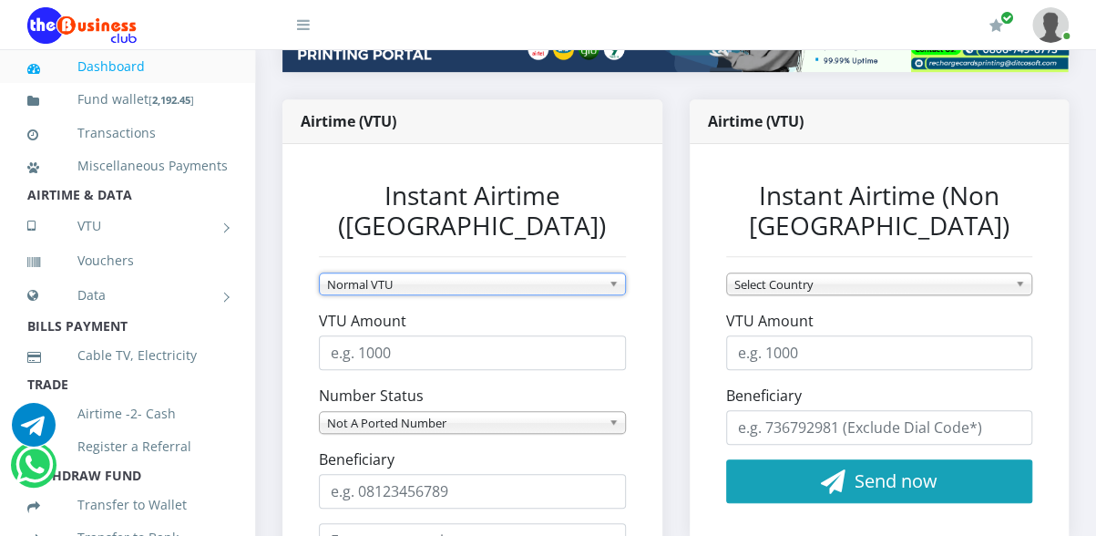
click at [473, 295] on span "Normal VTU" at bounding box center [464, 284] width 274 height 22
click at [450, 370] on input "VTU Amount" at bounding box center [472, 352] width 307 height 35
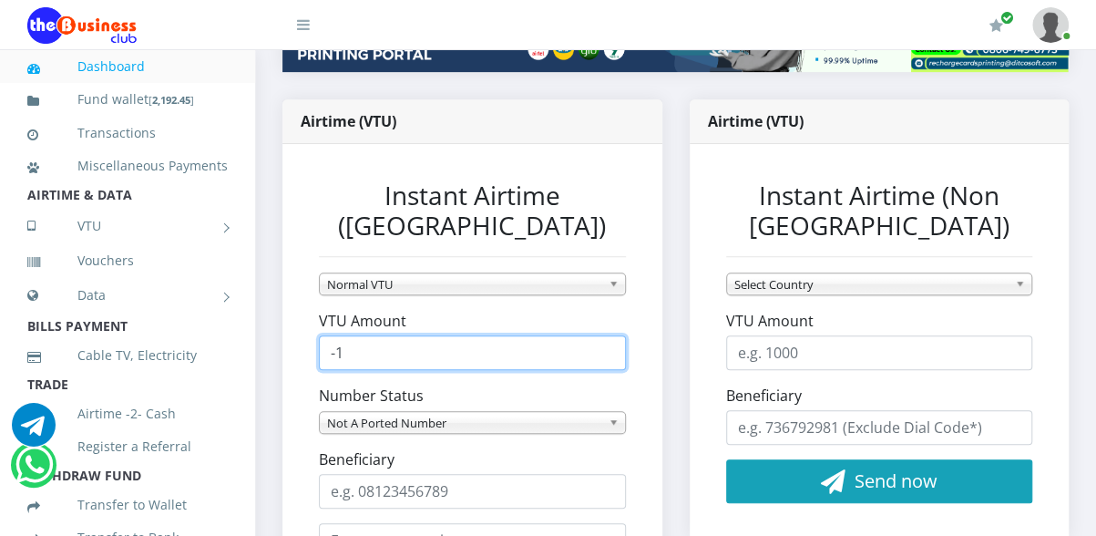
click at [602, 370] on input "-1" at bounding box center [472, 352] width 307 height 35
type input "-2"
click at [602, 370] on input "-2" at bounding box center [472, 352] width 307 height 35
click at [575, 370] on input "-2" at bounding box center [472, 352] width 307 height 35
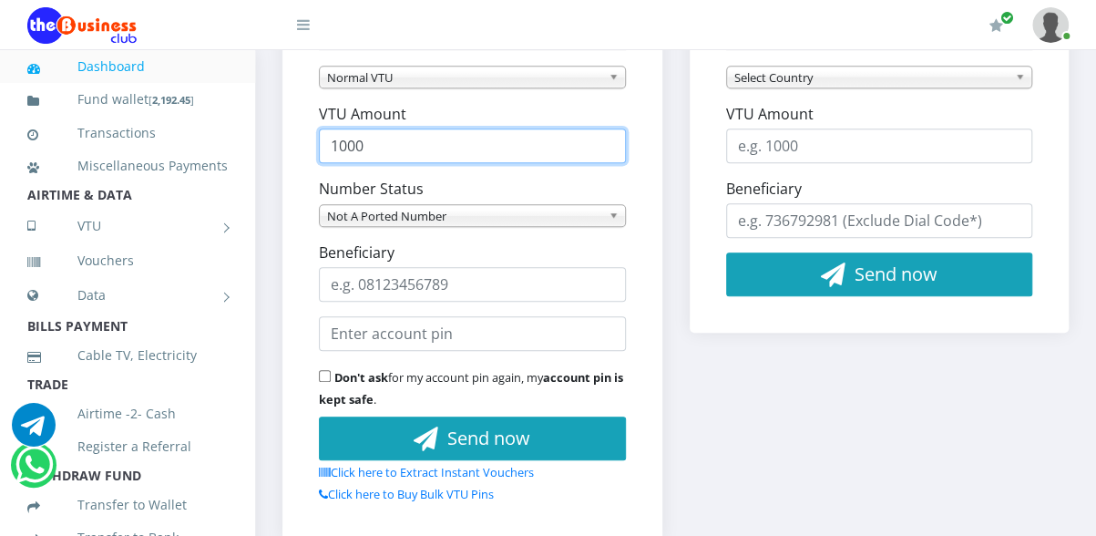
scroll to position [543, 0]
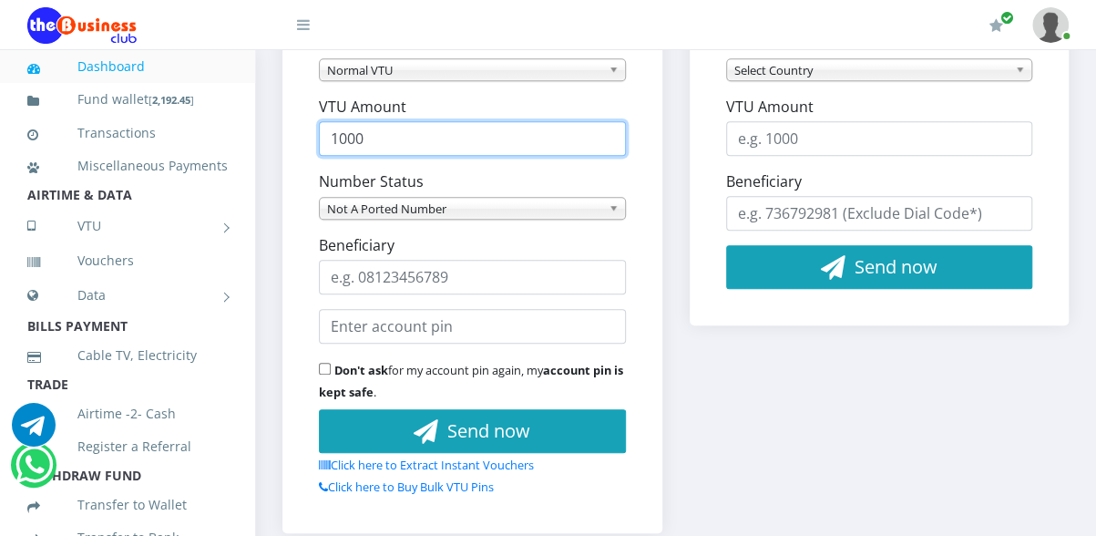
type input "1000"
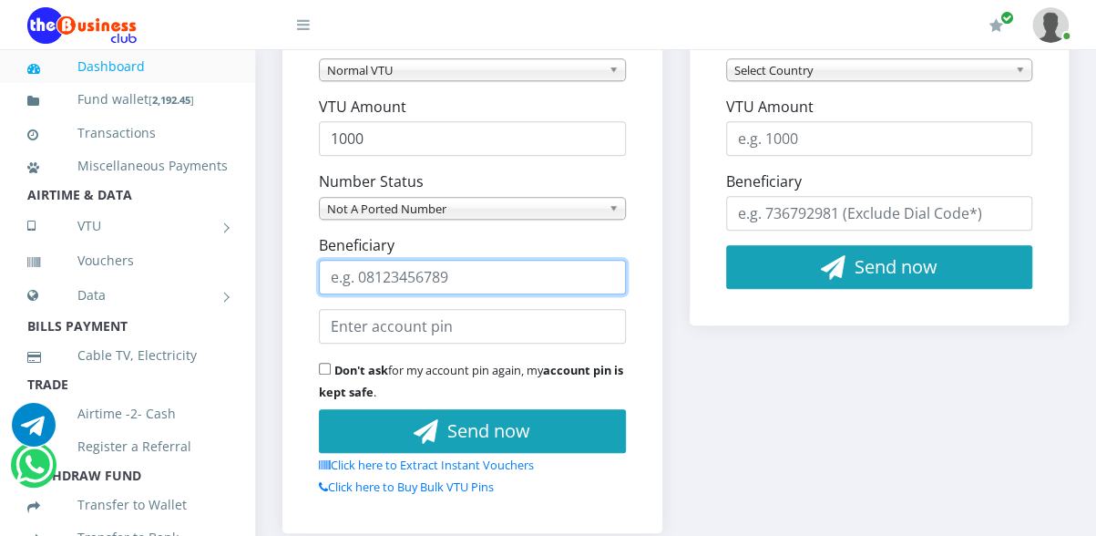
click at [565, 294] on input "Beneficiary" at bounding box center [472, 277] width 307 height 35
click at [603, 294] on input "-1" at bounding box center [472, 277] width 307 height 35
type input "0"
click at [603, 294] on input "0" at bounding box center [472, 277] width 307 height 35
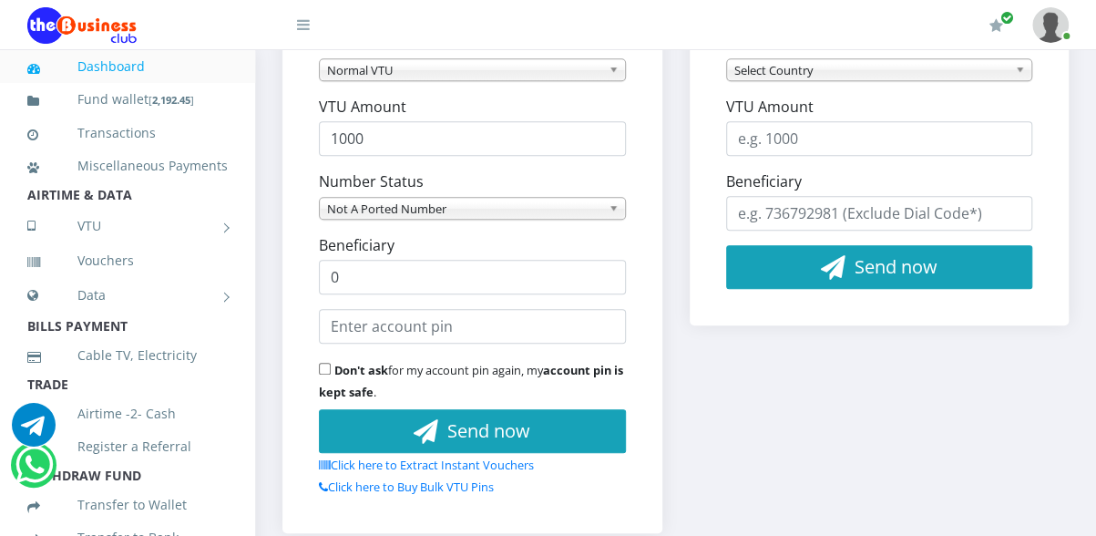
click at [538, 287] on div "Beneficiary 0" at bounding box center [472, 264] width 307 height 60
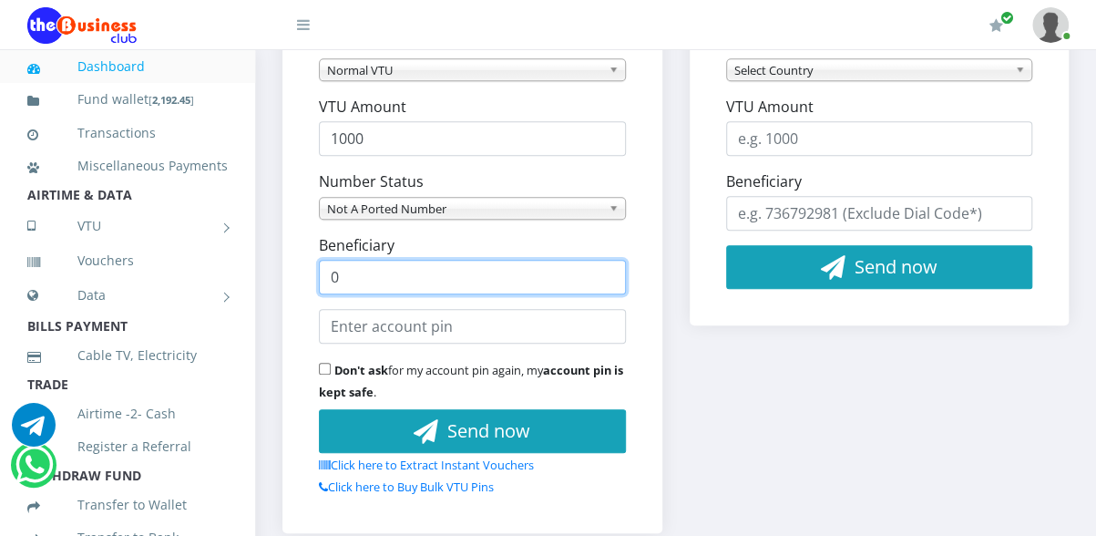
click at [548, 294] on input "0" at bounding box center [472, 277] width 307 height 35
type input "07033254349"
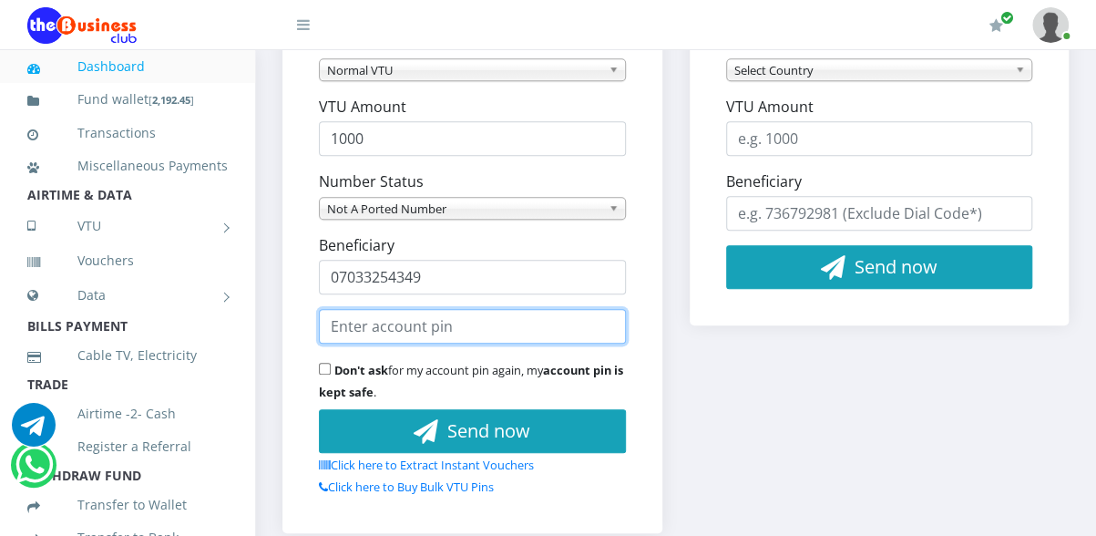
click at [545, 343] on input "text" at bounding box center [472, 326] width 307 height 35
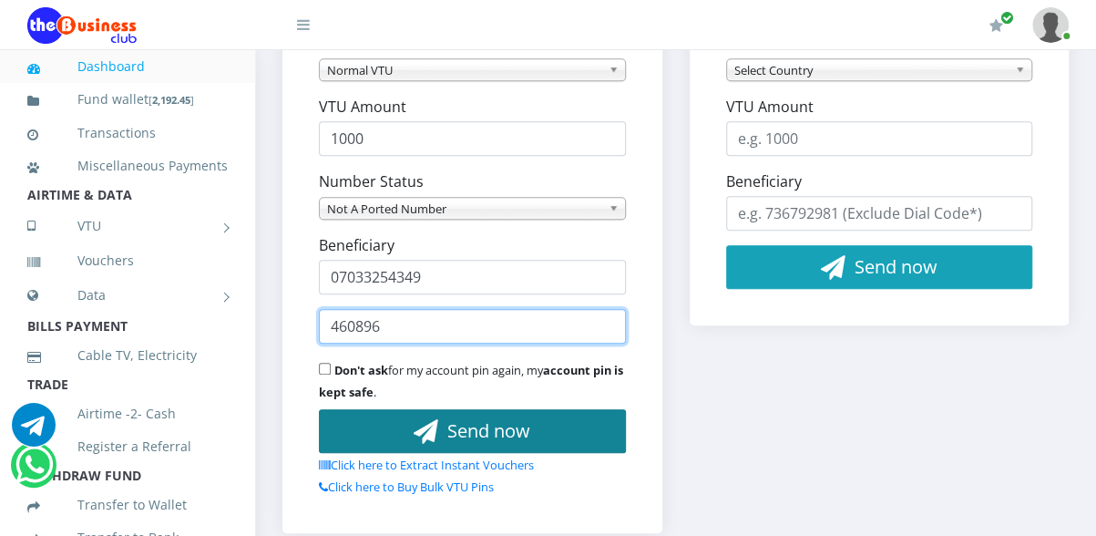
type input "460896"
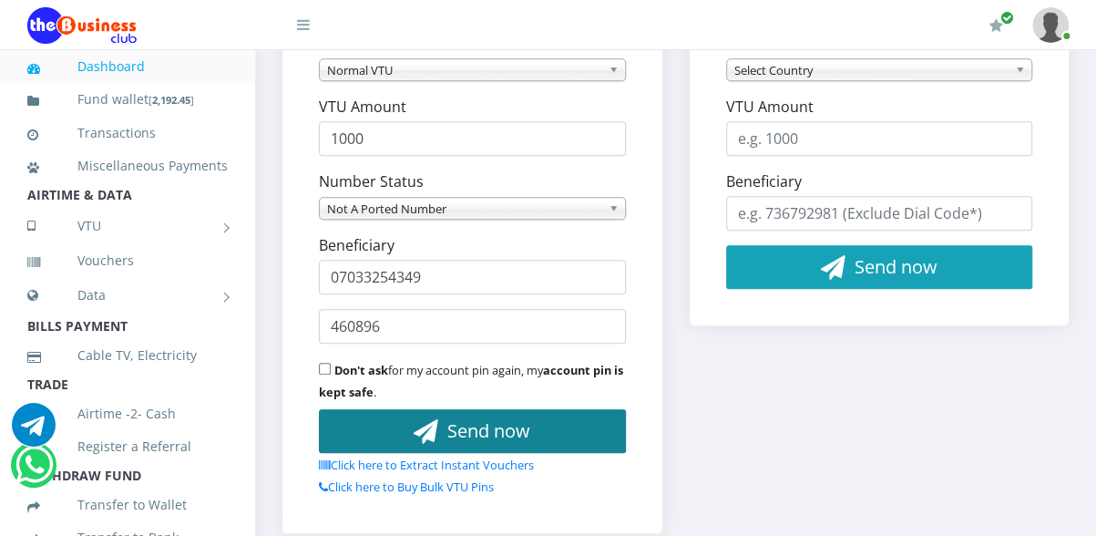
click at [500, 443] on span "Send now" at bounding box center [488, 430] width 83 height 25
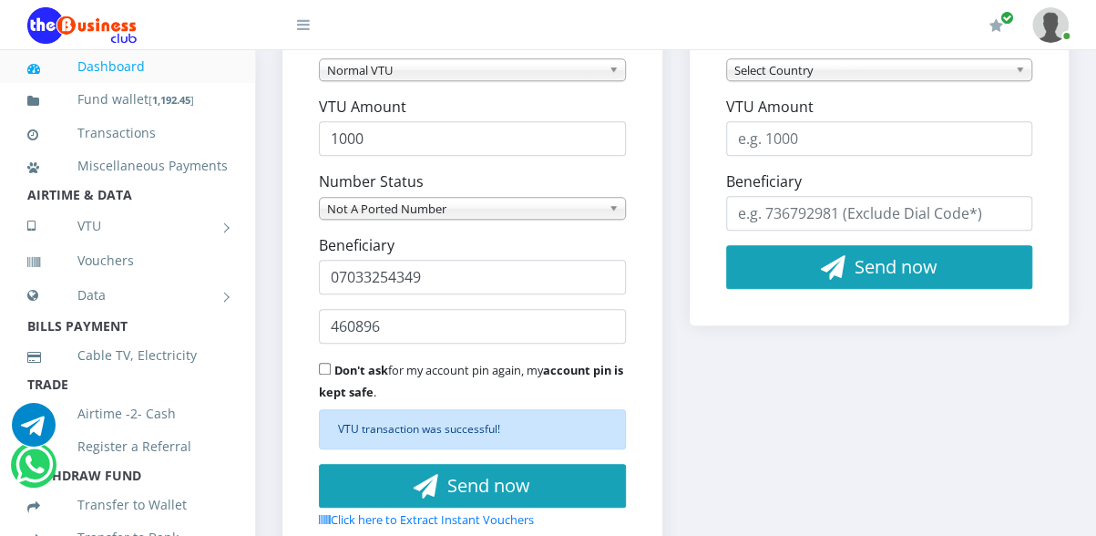
click at [98, 28] on img at bounding box center [81, 25] width 109 height 36
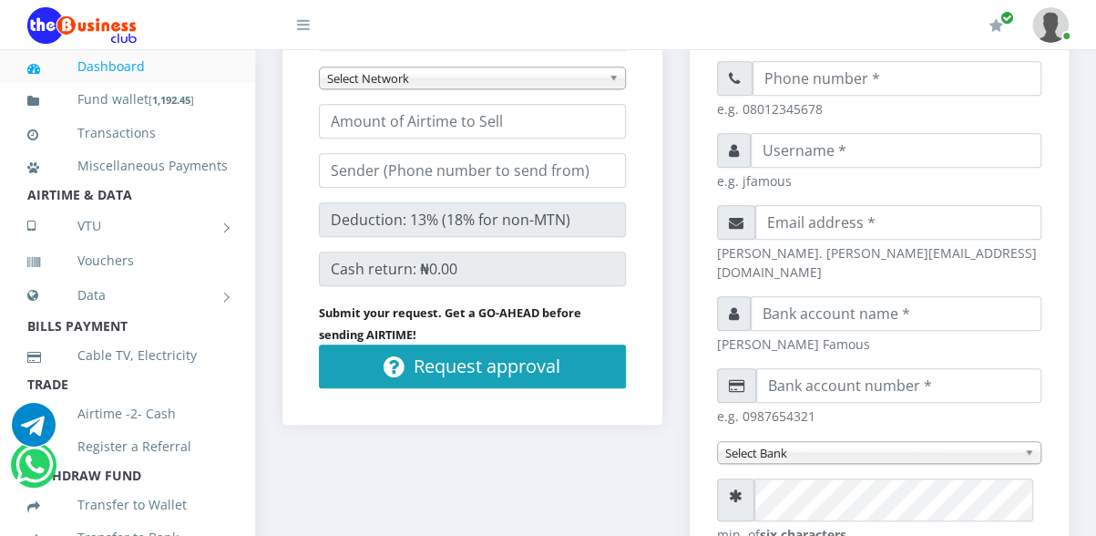
scroll to position [497, 0]
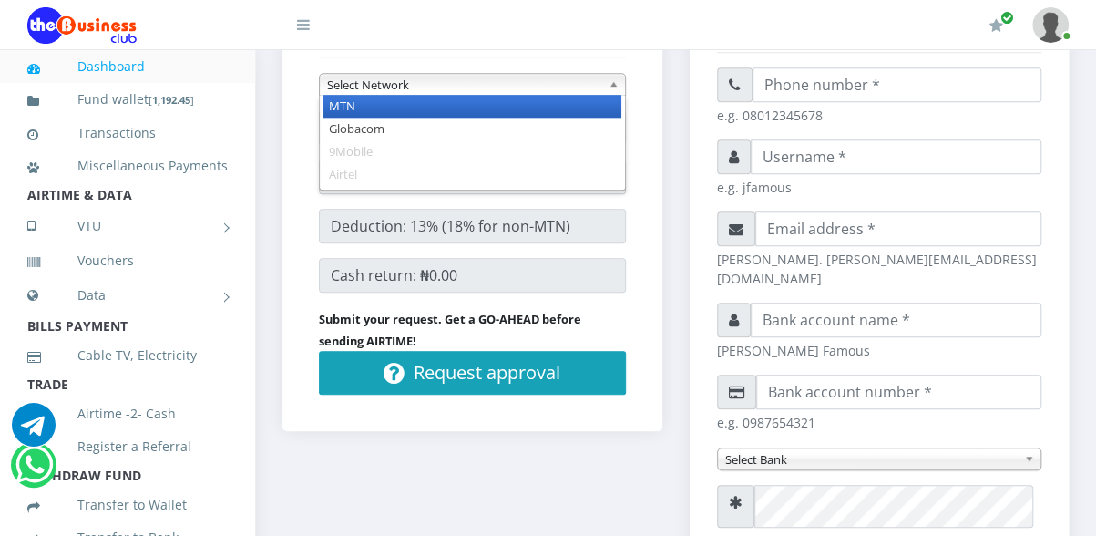
click at [471, 96] on span "Select Network" at bounding box center [464, 85] width 274 height 22
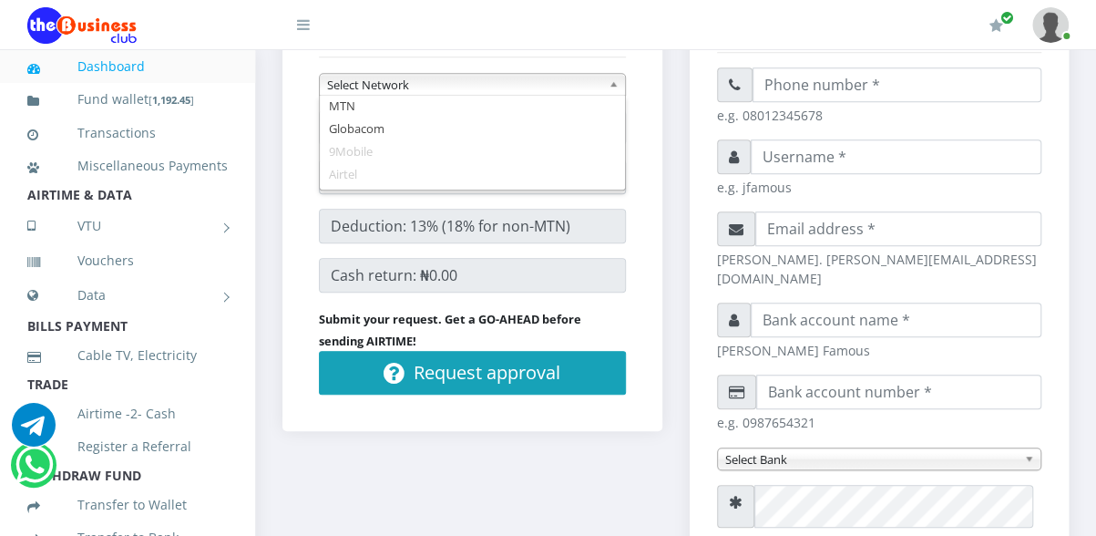
click at [496, 40] on div "My Profile Settings Logout" at bounding box center [707, 25] width 722 height 51
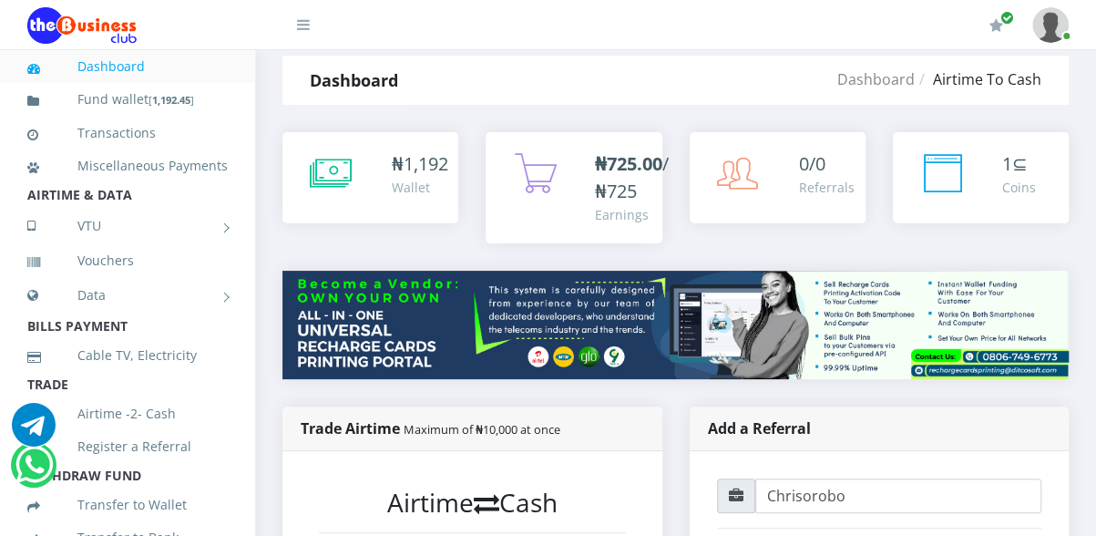
scroll to position [0, 0]
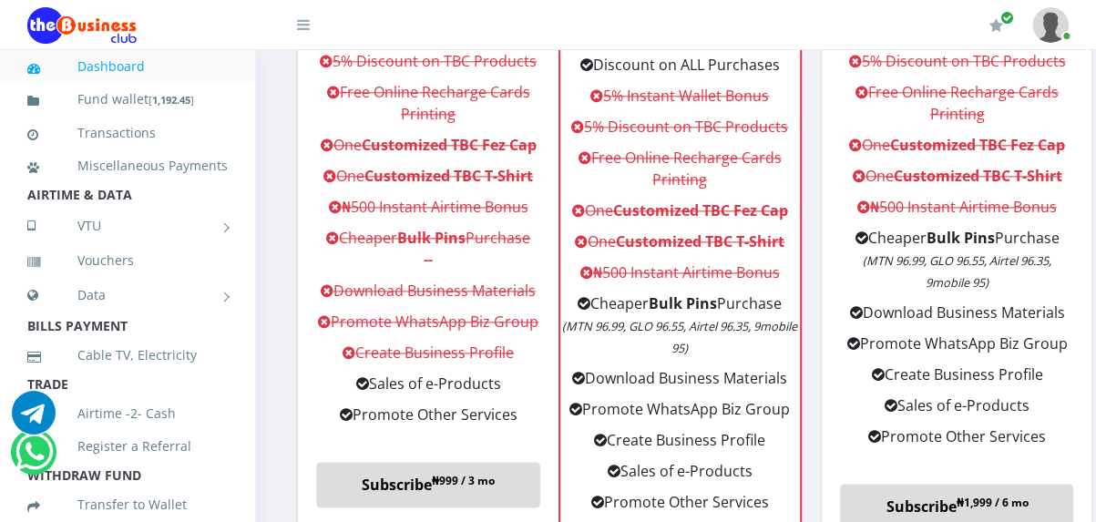
scroll to position [1077, 0]
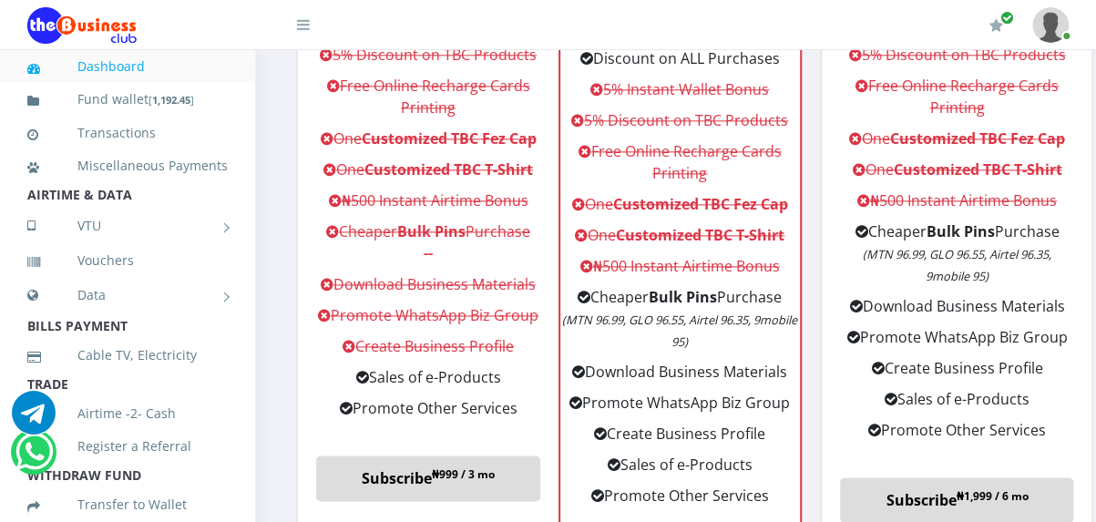
click at [1073, 176] on li "One Customized TBC T-Shirt" at bounding box center [956, 173] width 233 height 31
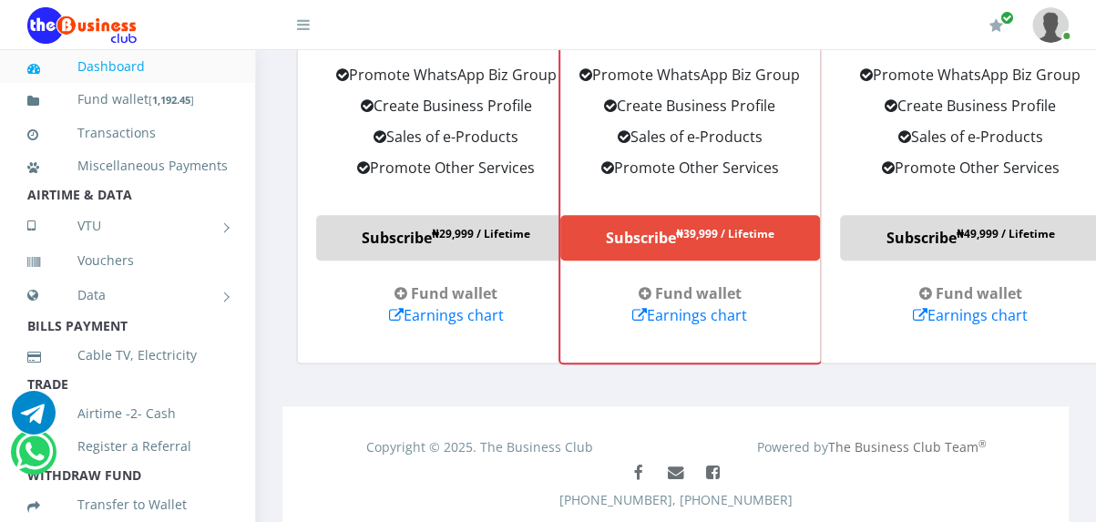
scroll to position [3905, 0]
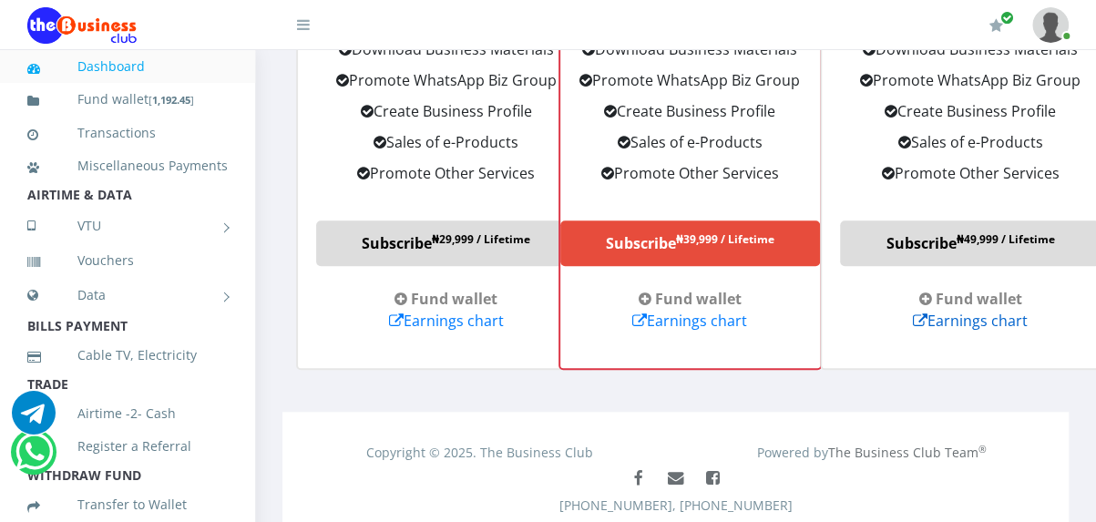
click at [942, 331] on link "Earnings chart" at bounding box center [970, 321] width 115 height 20
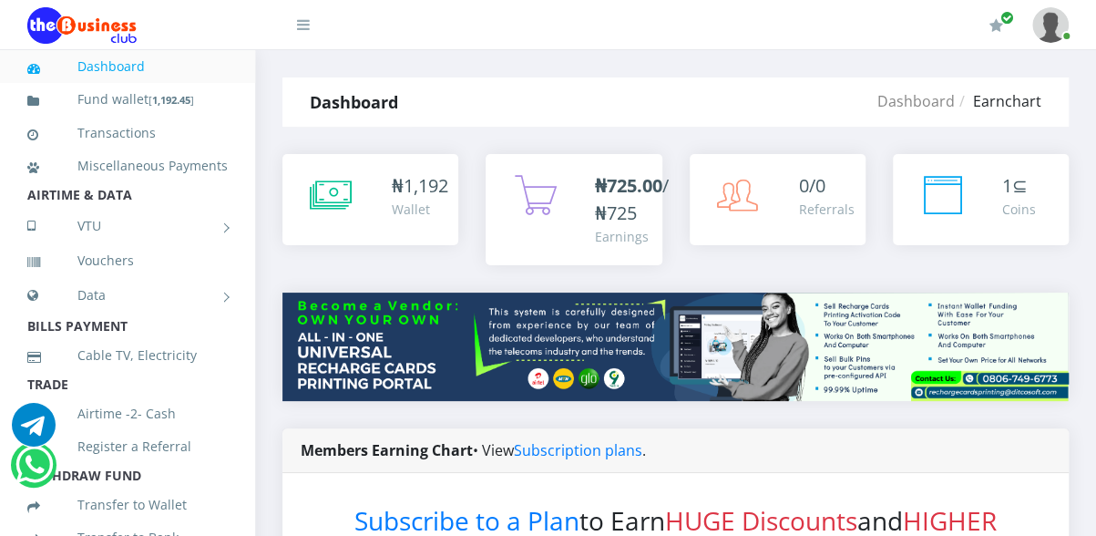
click at [92, 29] on img at bounding box center [81, 25] width 109 height 36
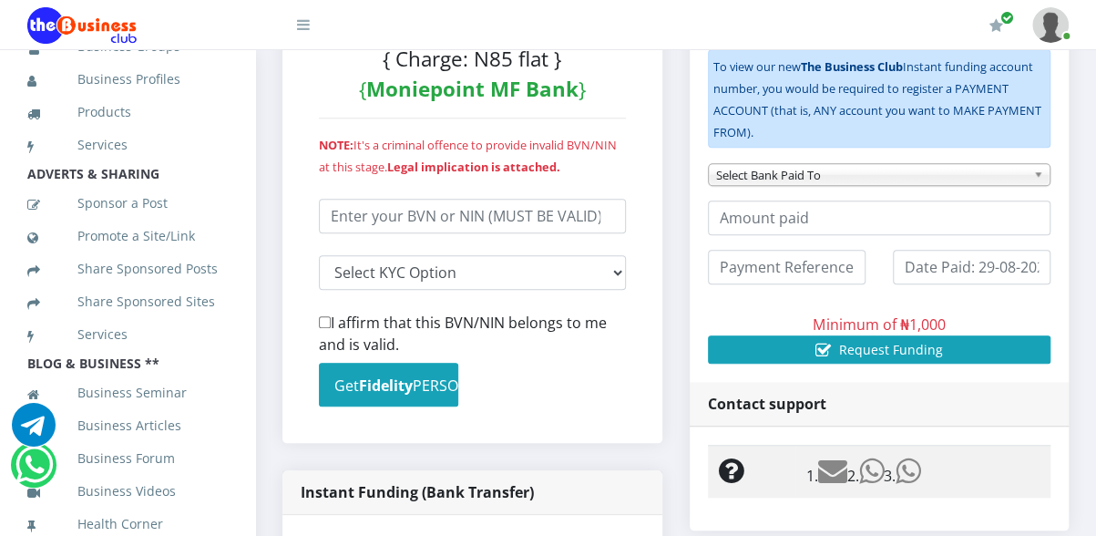
scroll to position [800, 0]
click at [140, 478] on link "Business Videos" at bounding box center [127, 491] width 200 height 42
click at [117, 476] on link "Business Videos" at bounding box center [127, 491] width 200 height 42
click at [112, 444] on link "Business Forum" at bounding box center [127, 458] width 200 height 42
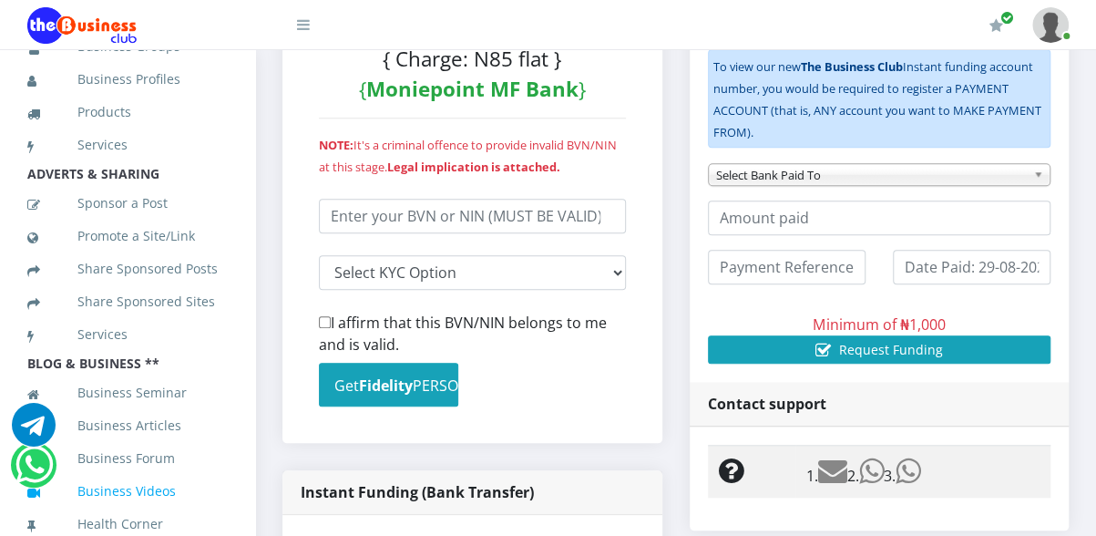
click at [113, 475] on link "Business Videos" at bounding box center [127, 491] width 200 height 42
click at [128, 382] on link "Business Seminar" at bounding box center [127, 393] width 200 height 42
click at [121, 414] on link "Business Articles" at bounding box center [127, 425] width 200 height 42
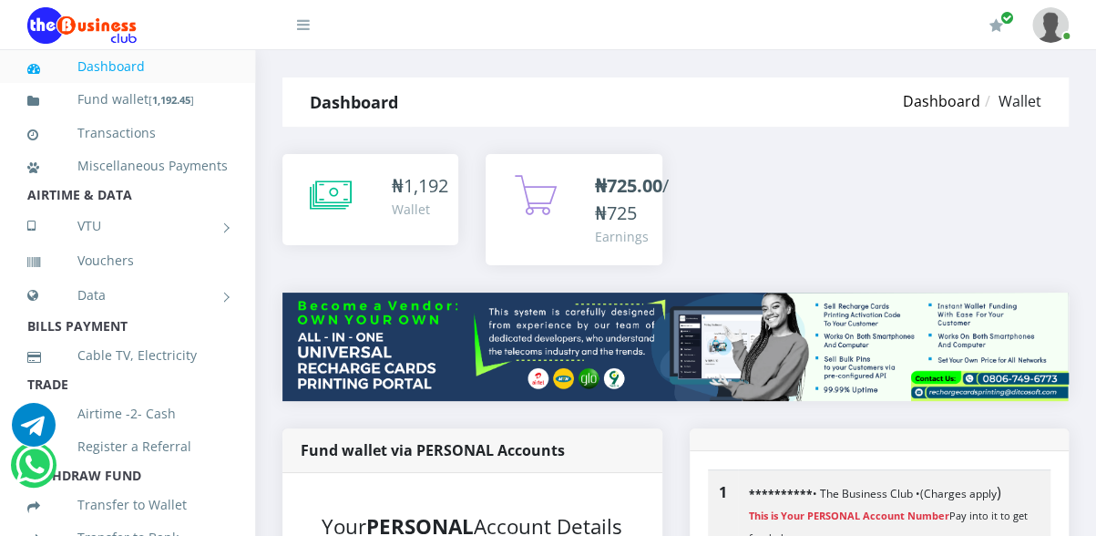
click at [944, 97] on link "Dashboard" at bounding box center [941, 101] width 77 height 20
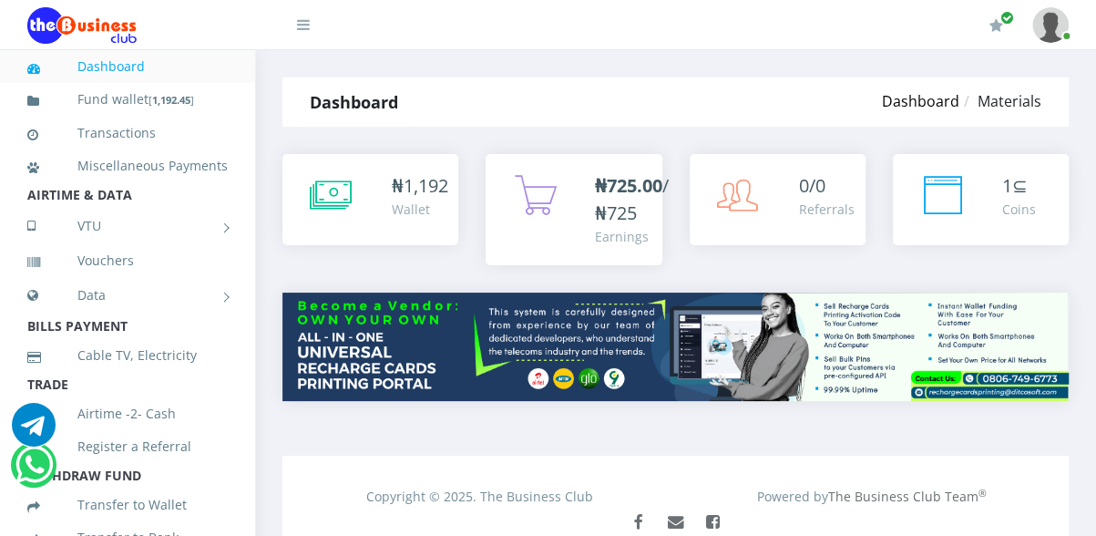
click at [907, 101] on link "Dashboard" at bounding box center [920, 101] width 77 height 20
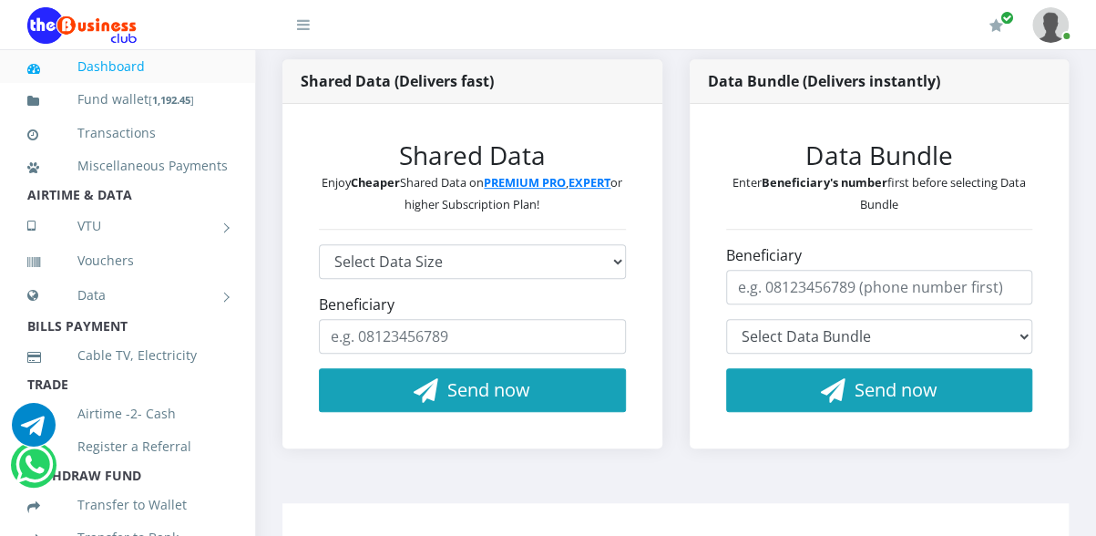
scroll to position [368, 0]
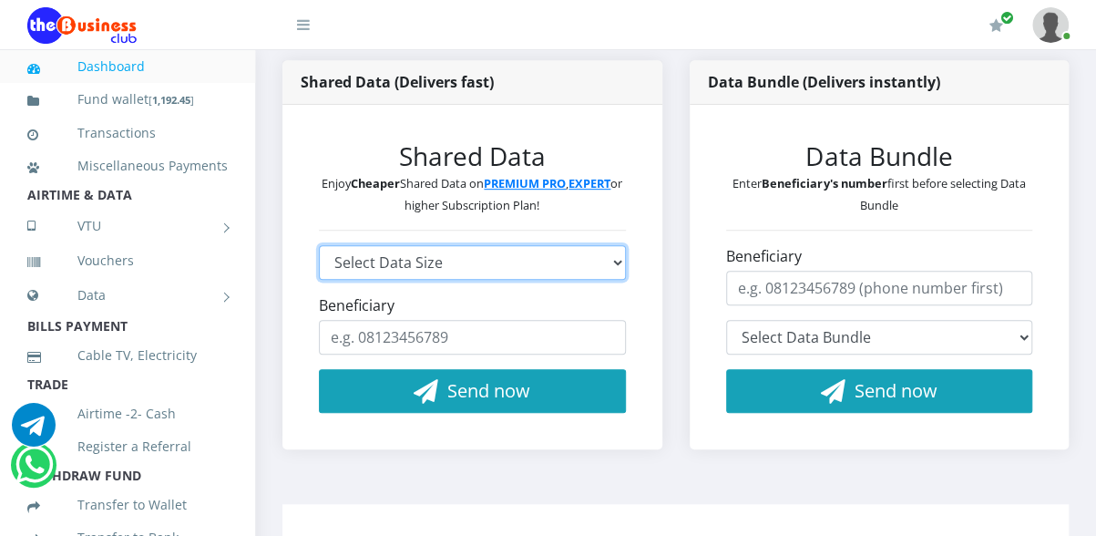
click at [515, 280] on select "Select Data Size GLO 2.9GB - ₦960 GLO 4.1GB - ₦1,440 GLO 5.8GB - ₦1,920 GLO 7.7…" at bounding box center [472, 262] width 307 height 35
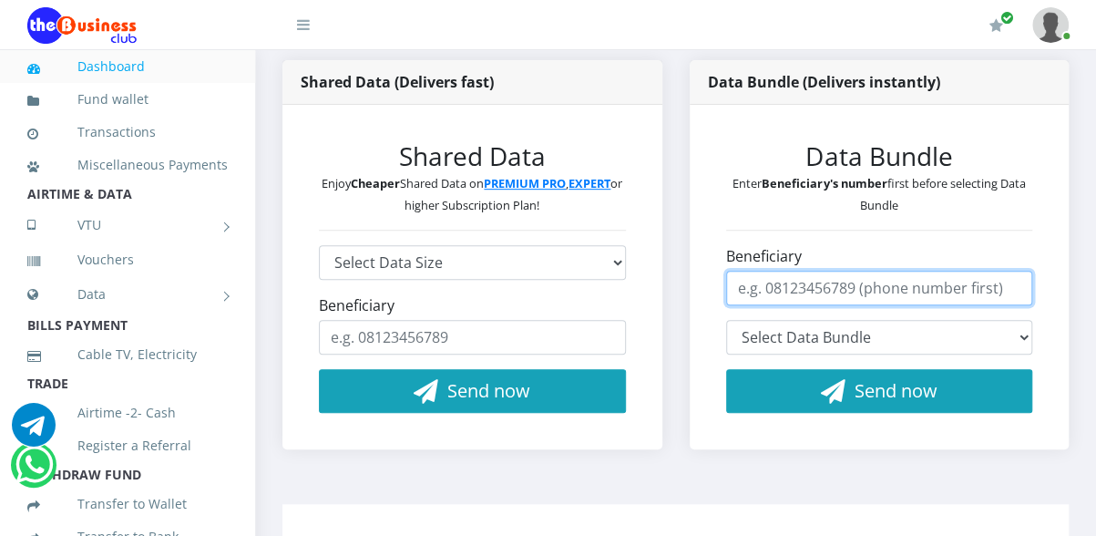
click at [885, 305] on input "Beneficiary" at bounding box center [879, 288] width 307 height 35
type input "08066394063"
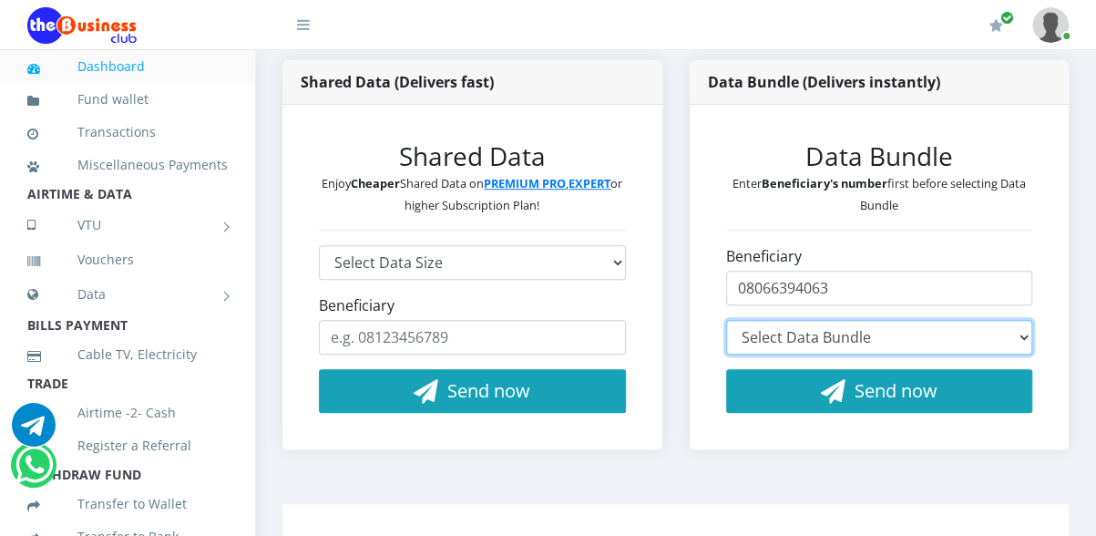
click at [928, 354] on select "Select Data Bundle" at bounding box center [879, 337] width 307 height 35
click at [928, 354] on select "Select Data Bundle MTN 2.7GB+5mins Monthly Plan - ₦2,970.00 (30 Days) MTN 70GB+…" at bounding box center [879, 337] width 307 height 35
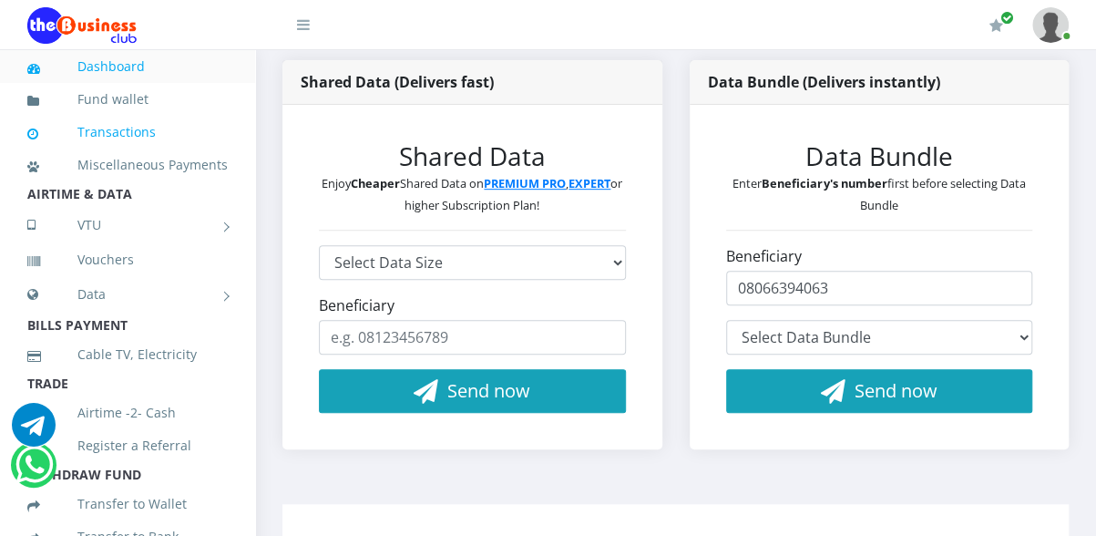
click at [129, 130] on link "Transactions" at bounding box center [127, 132] width 200 height 42
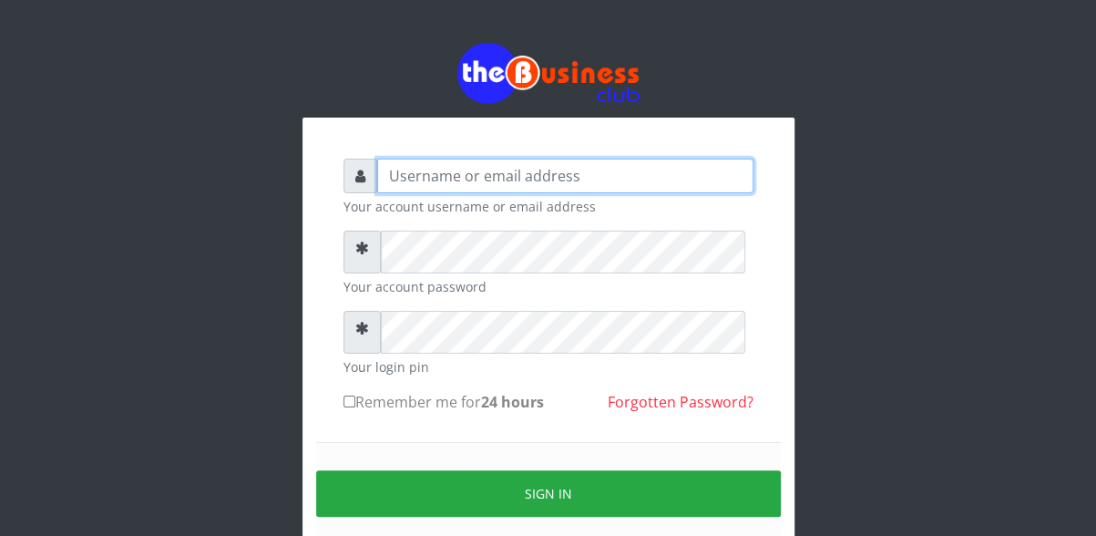
type input "chrisorobo"
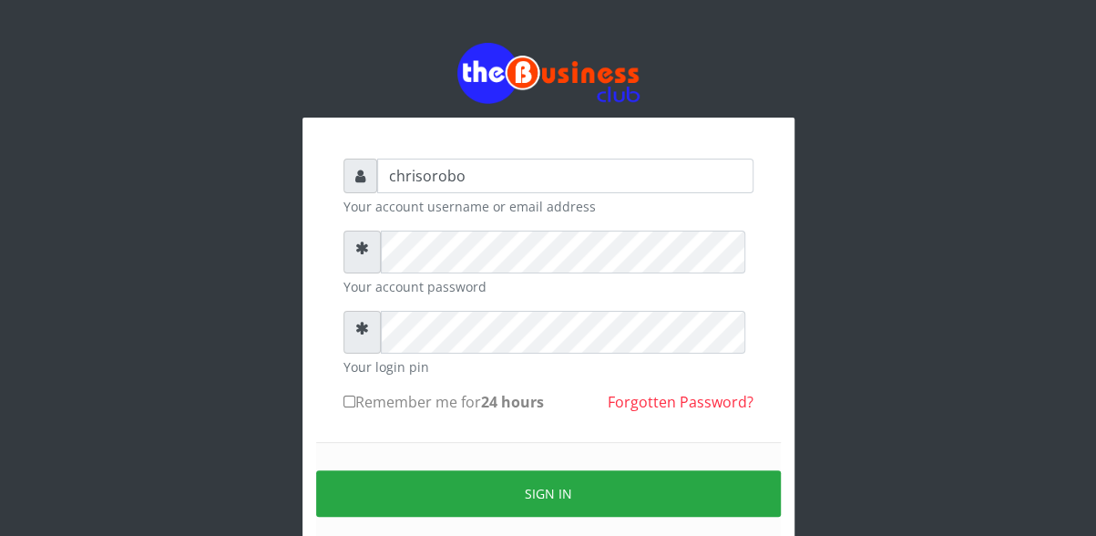
click at [343, 407] on input "Remember me for 24 hours" at bounding box center [349, 401] width 12 height 12
checkbox input "true"
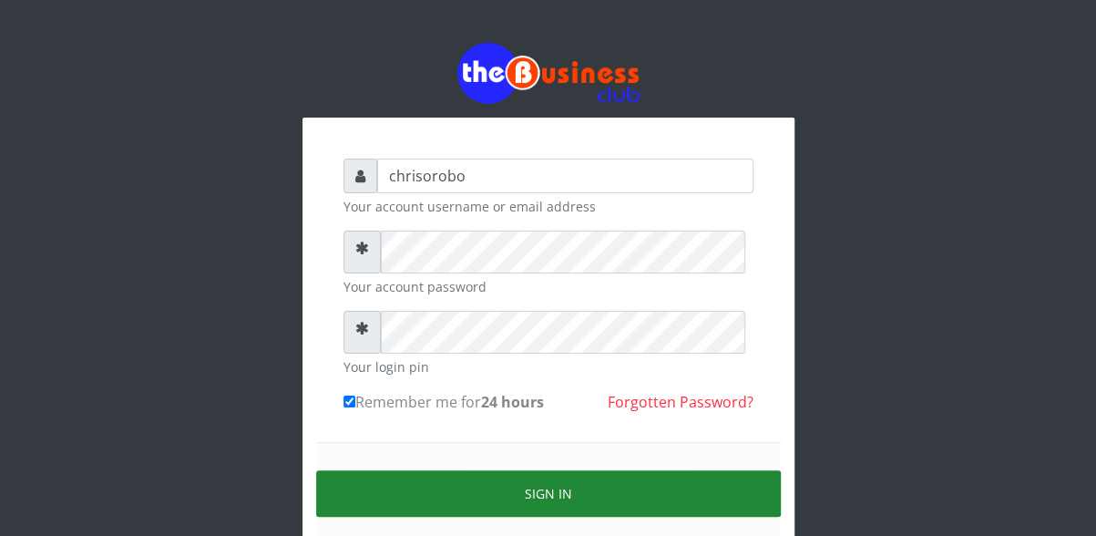
click at [403, 509] on button "Sign in" at bounding box center [548, 493] width 465 height 46
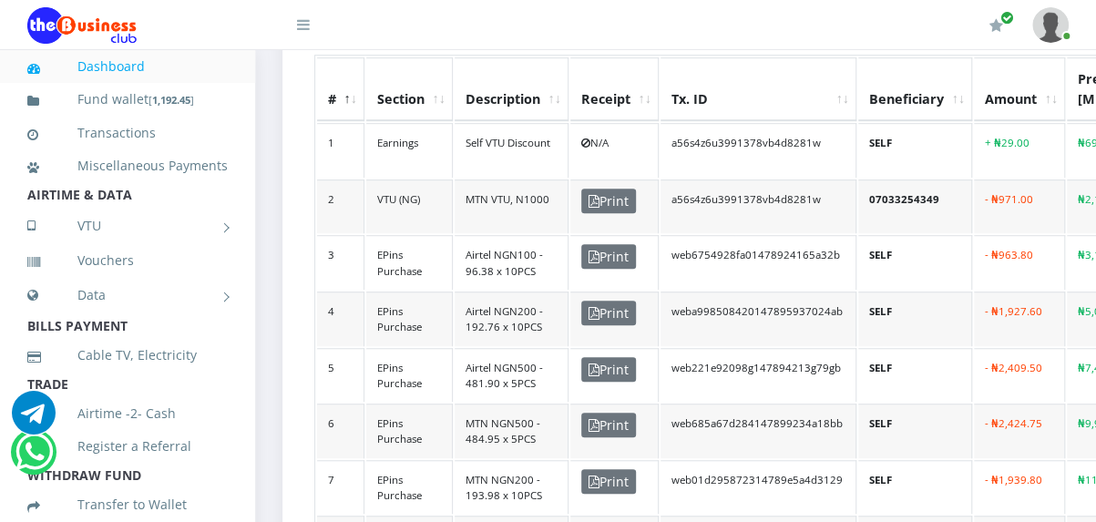
scroll to position [524, 0]
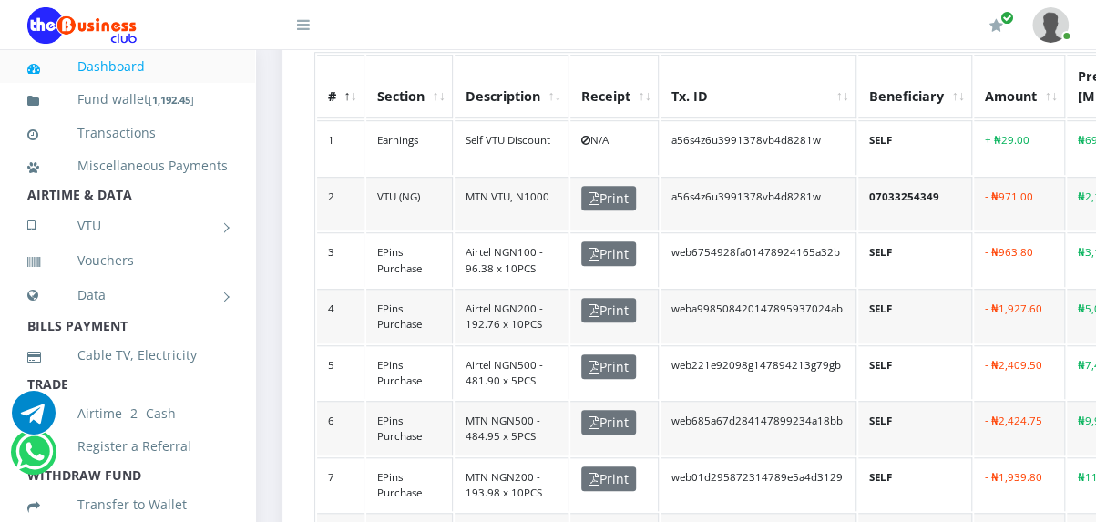
click at [105, 70] on link "Dashboard" at bounding box center [127, 67] width 200 height 42
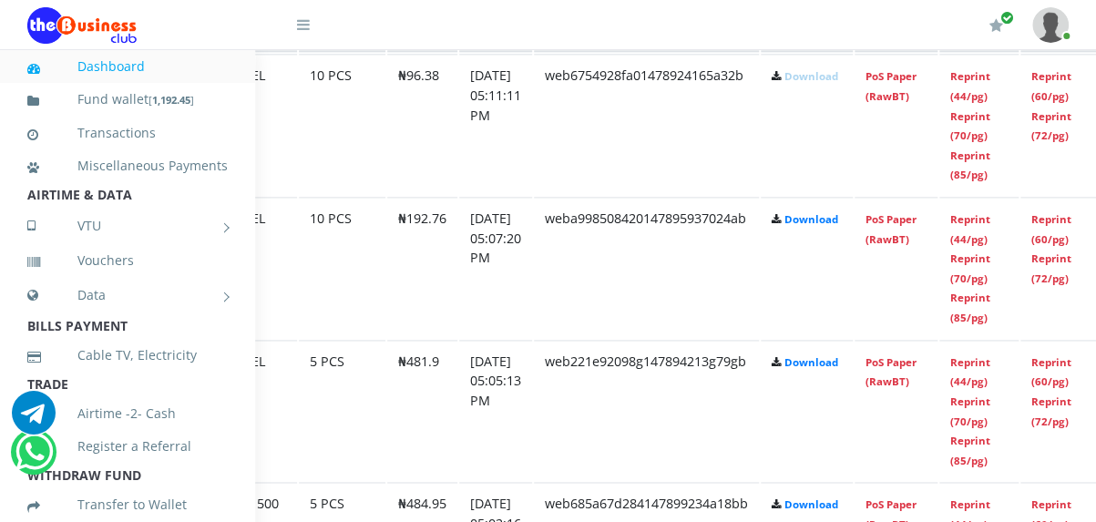
scroll to position [1098, 151]
click at [914, 103] on link "PoS Paper (RawBT)" at bounding box center [888, 86] width 51 height 34
click at [102, 32] on img at bounding box center [81, 25] width 109 height 36
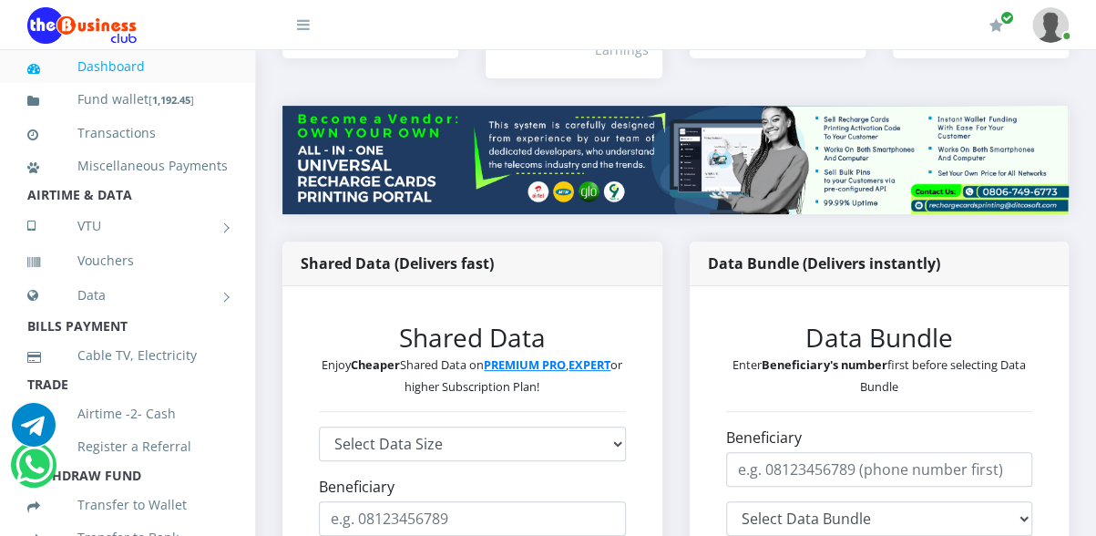
scroll to position [201, 0]
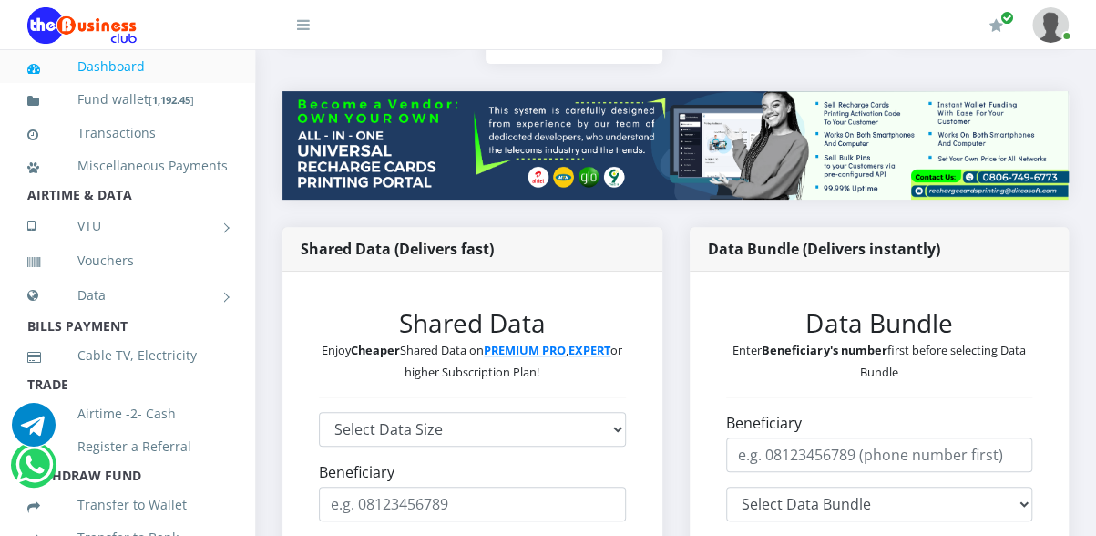
drag, startPoint x: 1077, startPoint y: 348, endPoint x: 1077, endPoint y: 360, distance: 11.8
click at [1077, 360] on div "Data Bundle (Delivers instantly) Data Bundle Enter Beneficiary's number first b…" at bounding box center [879, 435] width 407 height 417
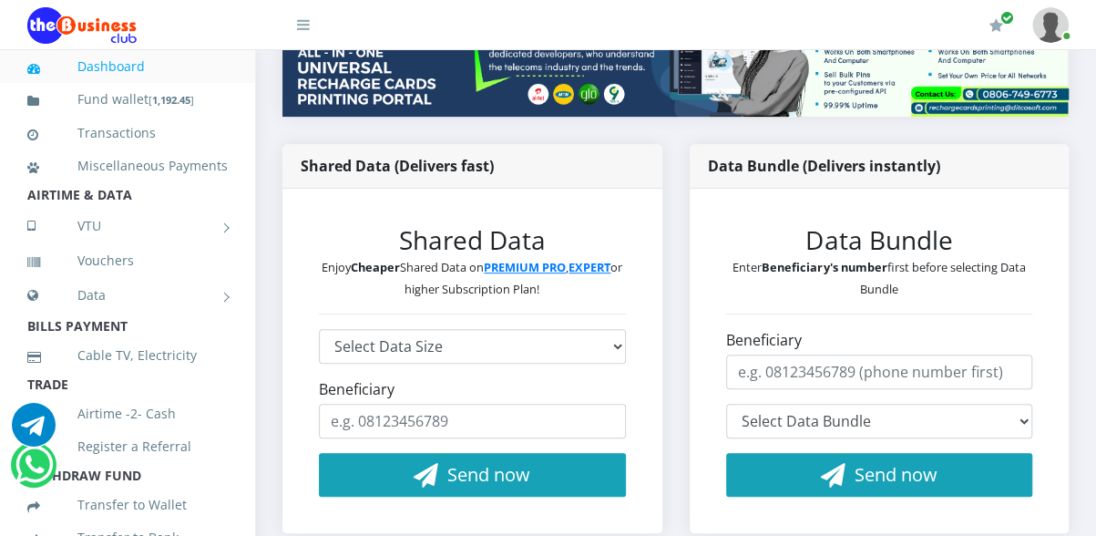
scroll to position [290, 0]
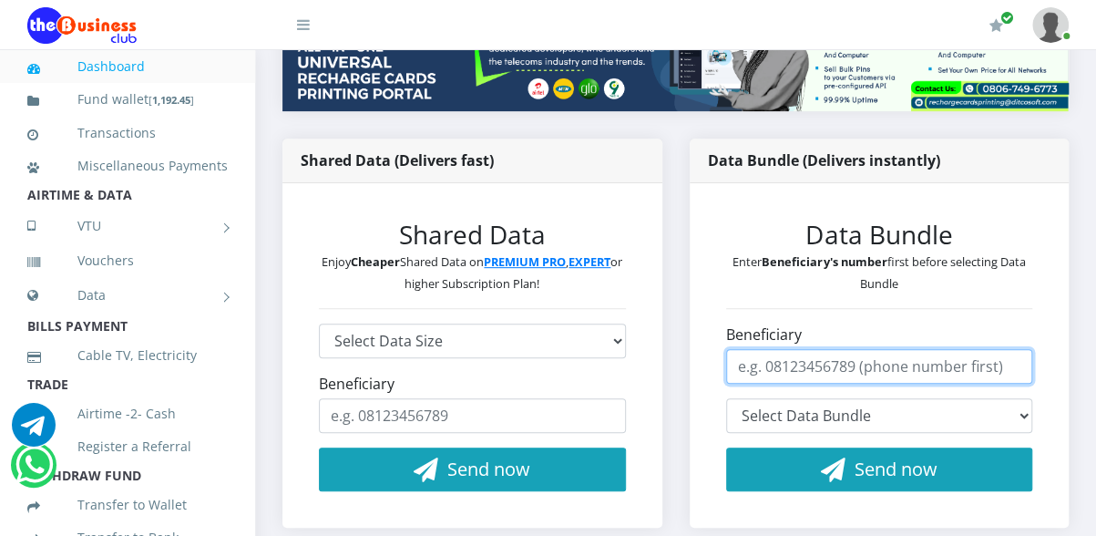
click at [999, 383] on input "Beneficiary" at bounding box center [879, 366] width 307 height 35
type input "07050545323"
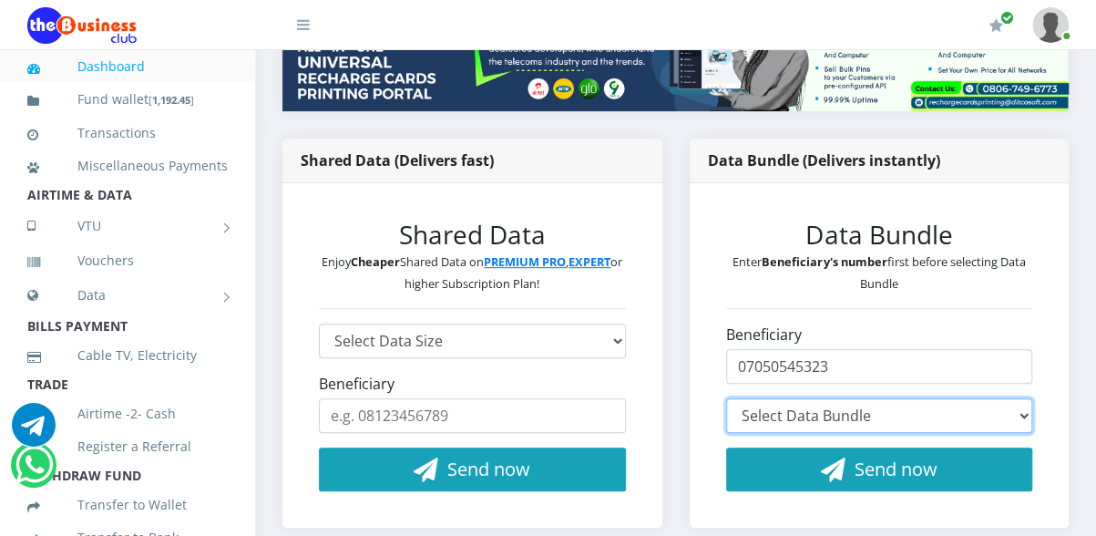
click at [958, 433] on select "Select Data Bundle" at bounding box center [879, 415] width 307 height 35
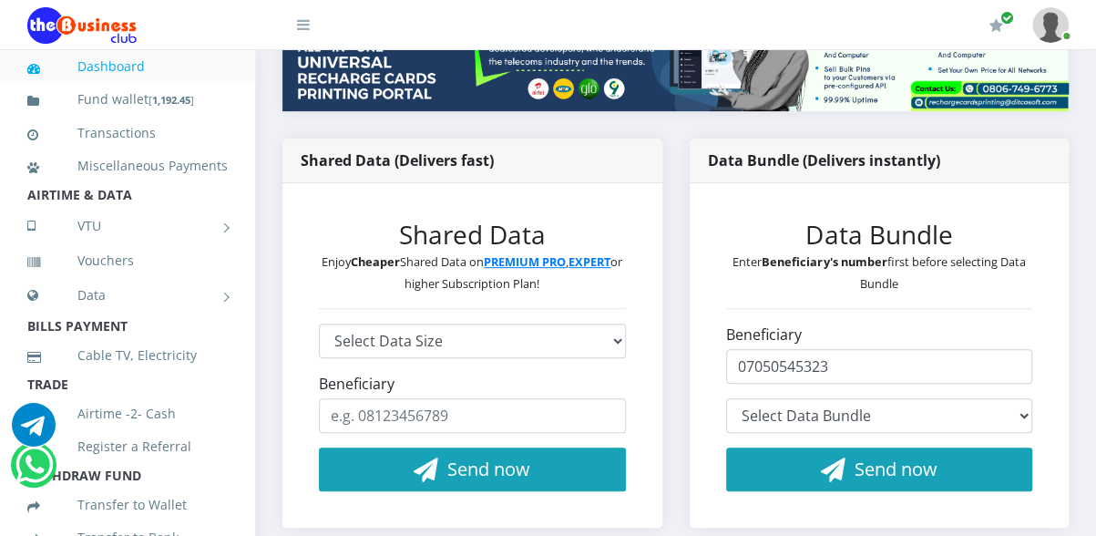
click at [1073, 350] on div "Data Bundle (Delivers instantly) Data Bundle Enter Beneficiary's number first b…" at bounding box center [879, 346] width 407 height 417
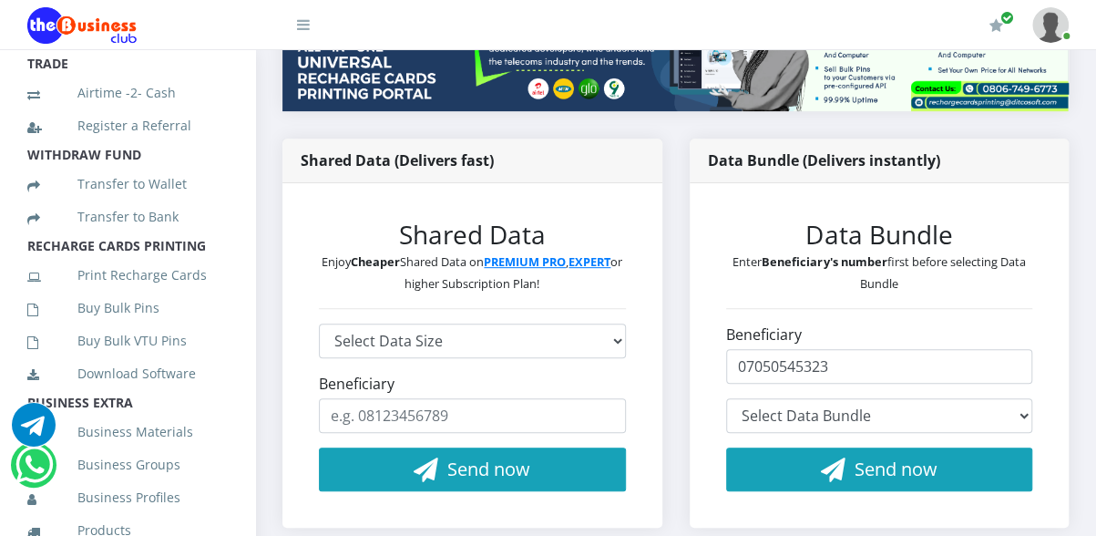
scroll to position [314, 0]
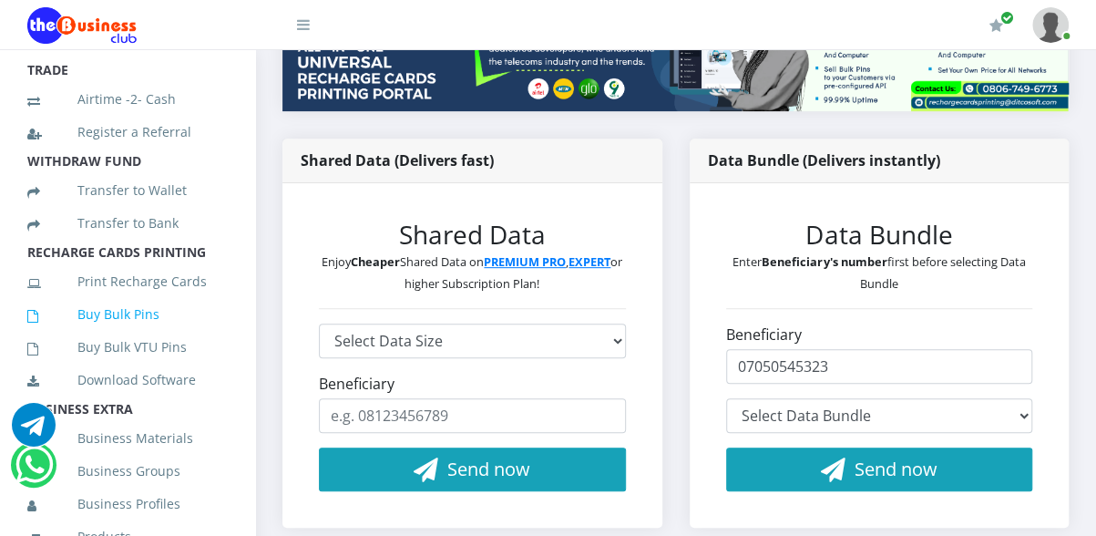
click at [113, 335] on link "Buy Bulk Pins" at bounding box center [127, 314] width 200 height 42
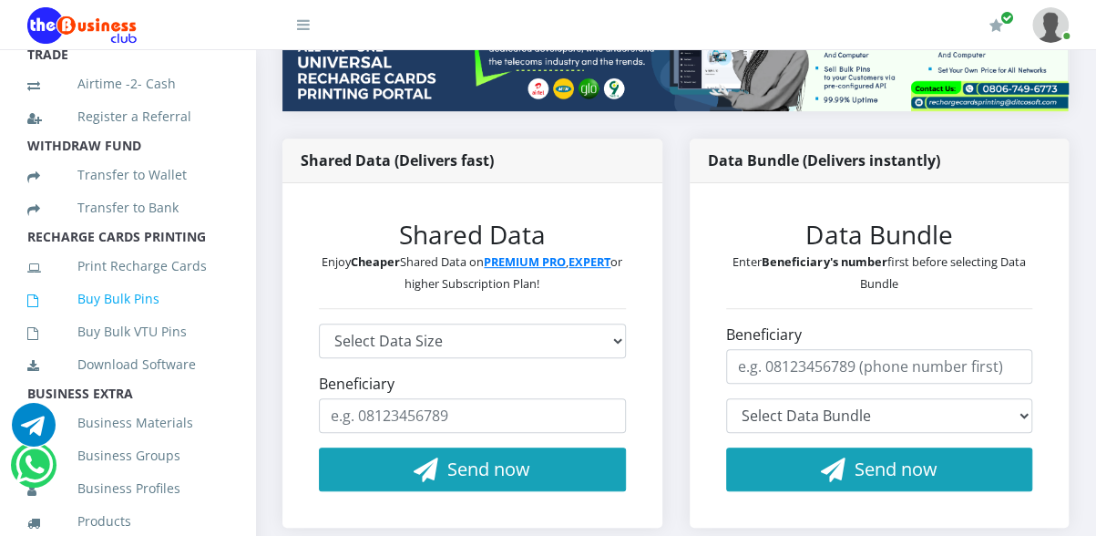
click at [122, 320] on link "Buy Bulk Pins" at bounding box center [127, 299] width 200 height 42
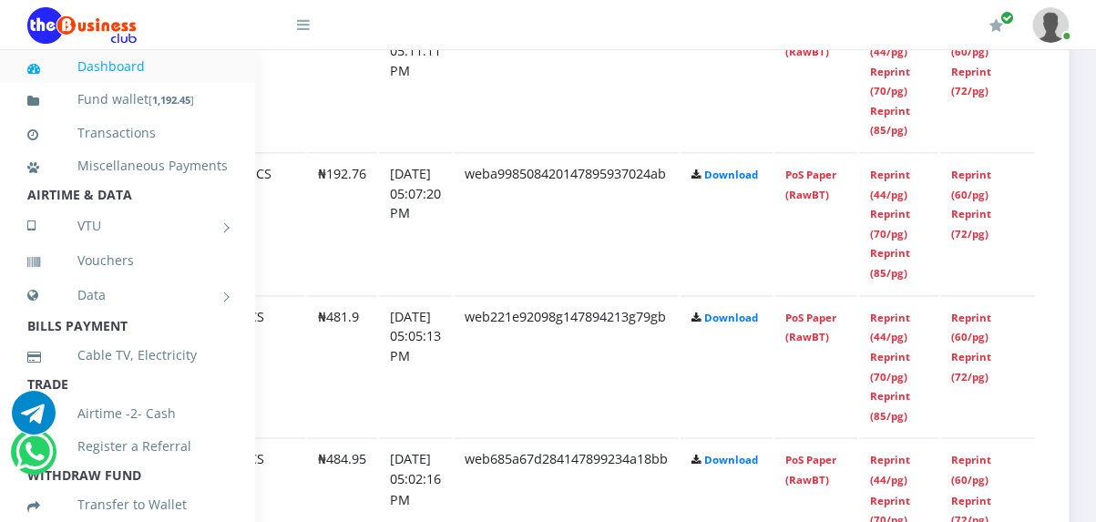
scroll to position [1142, 292]
click at [882, 280] on link "Reprint (85/pg)" at bounding box center [890, 263] width 40 height 34
click at [92, 28] on img at bounding box center [81, 25] width 109 height 36
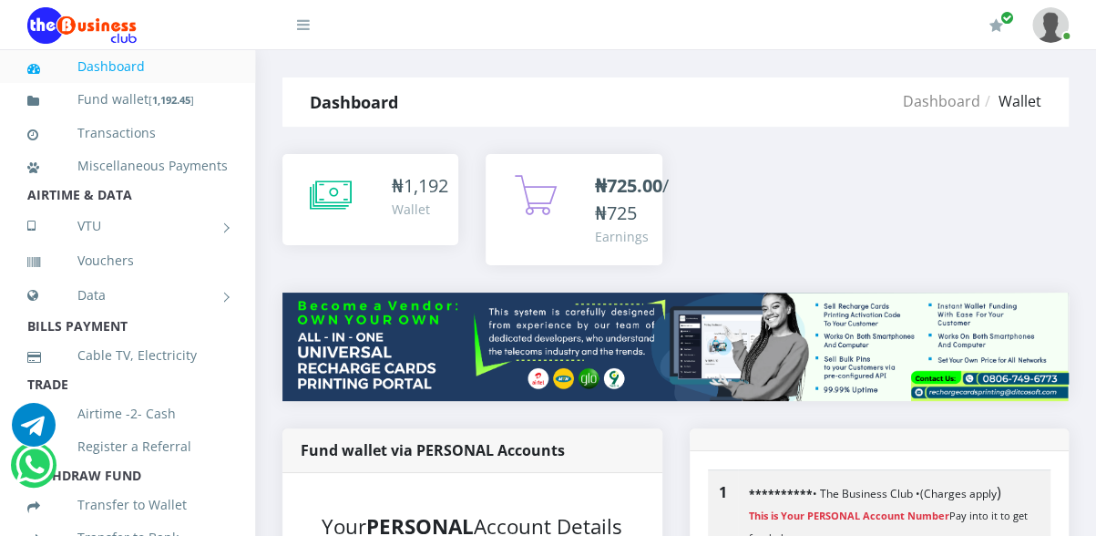
click at [452, 36] on div "My Profile Settings Logout" at bounding box center [707, 25] width 722 height 51
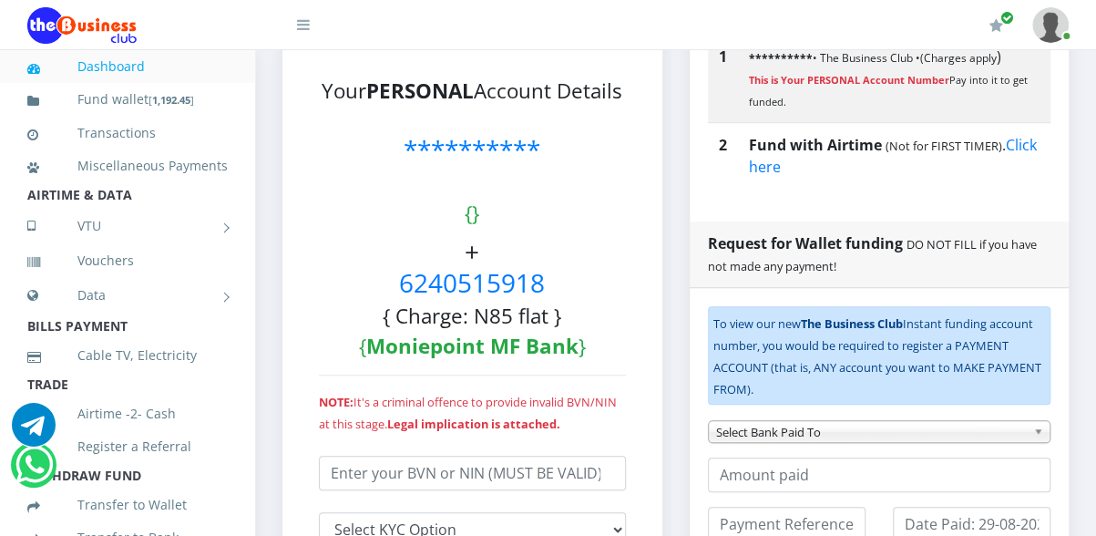
scroll to position [437, 0]
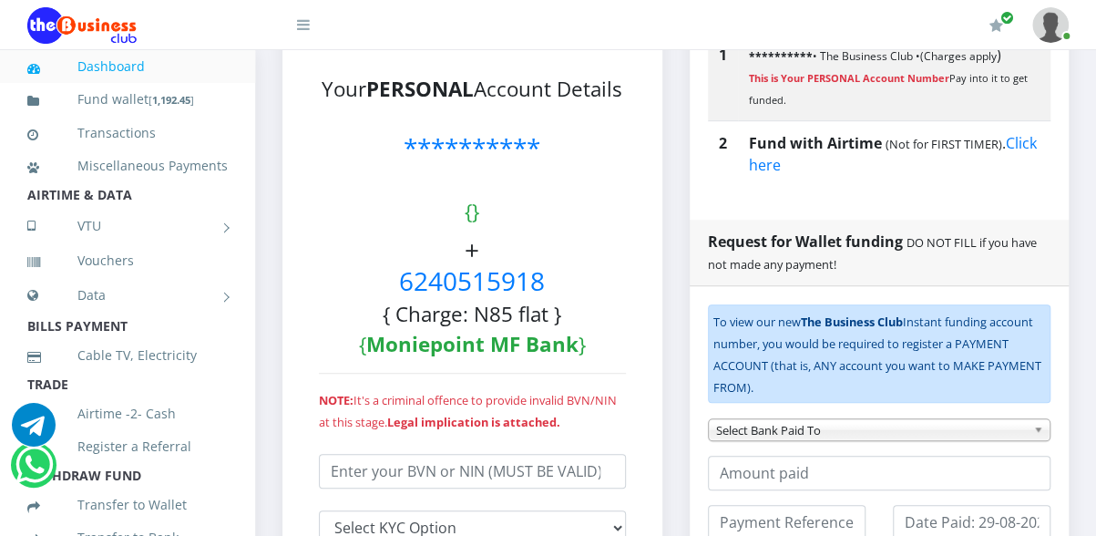
click at [579, 225] on h3 "**********" at bounding box center [472, 148] width 307 height 153
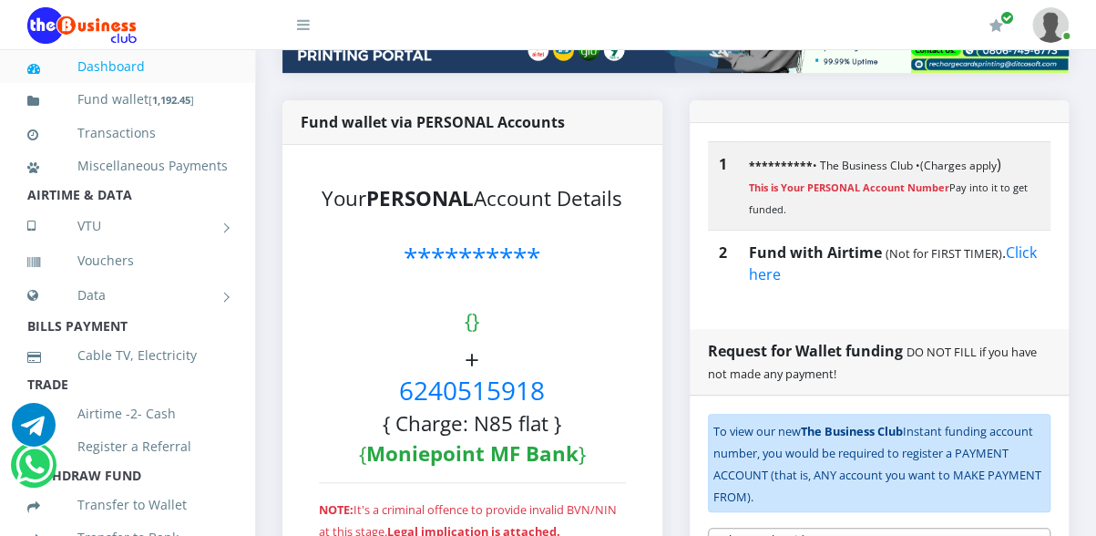
scroll to position [364, 0]
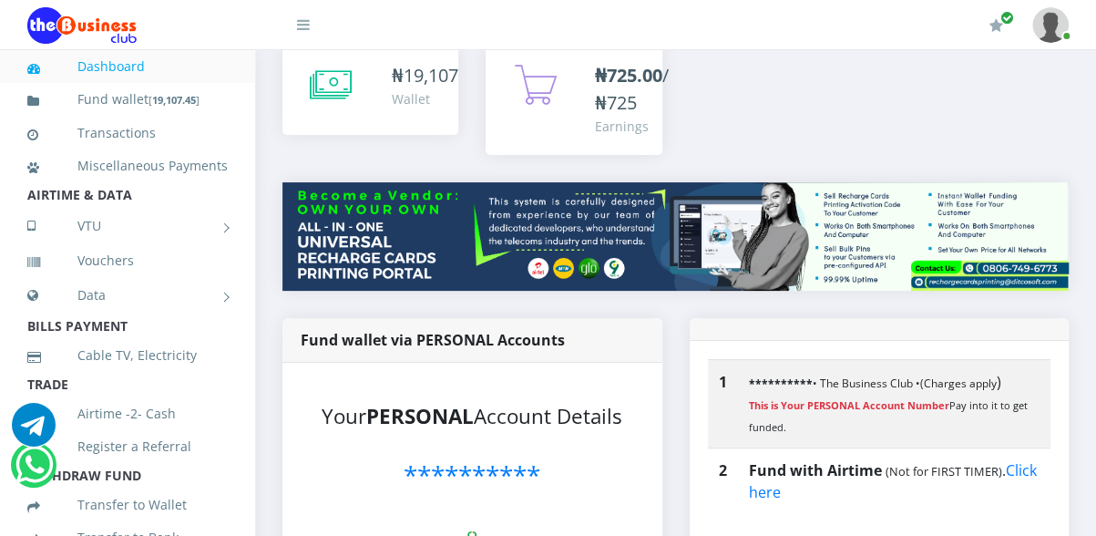
scroll to position [5, 0]
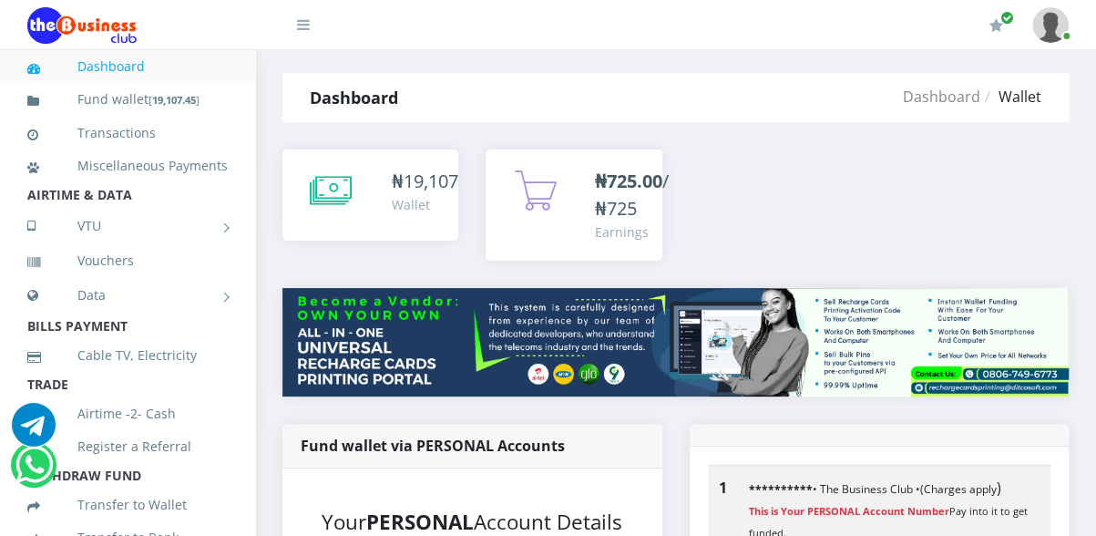
click at [101, 66] on link "Dashboard" at bounding box center [127, 67] width 200 height 42
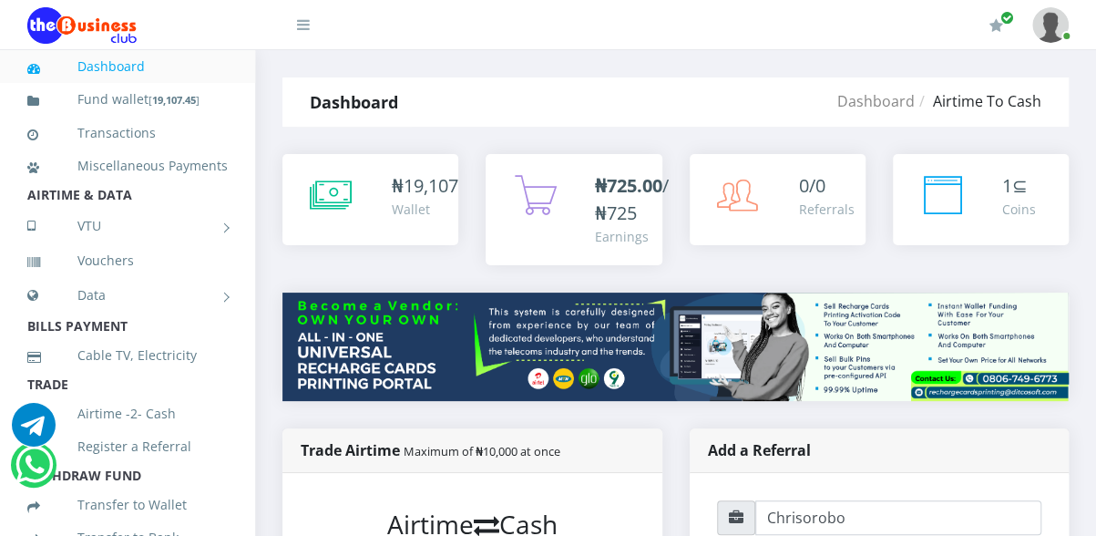
click at [718, 342] on img at bounding box center [675, 345] width 786 height 107
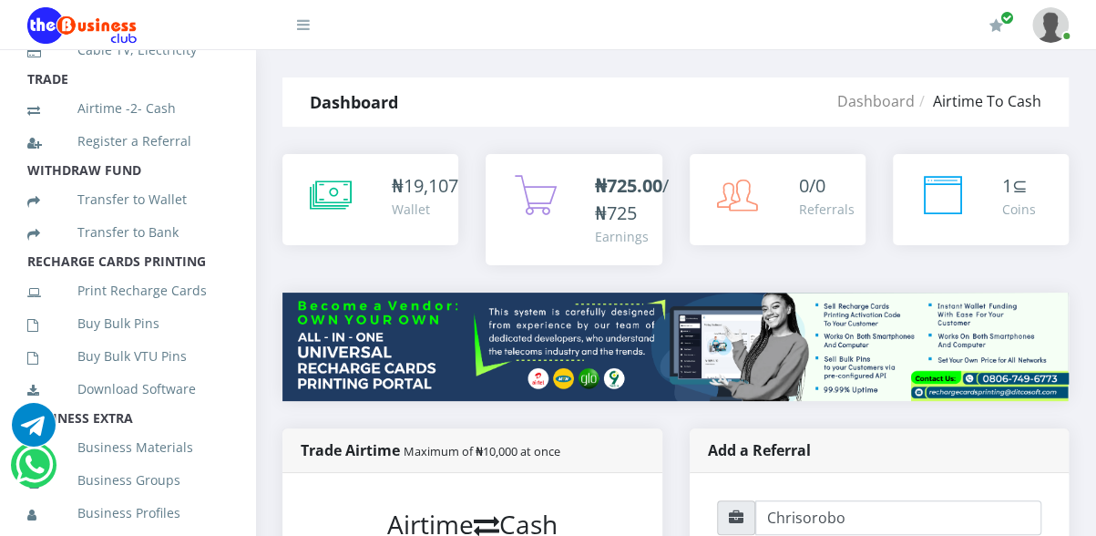
scroll to position [310, 0]
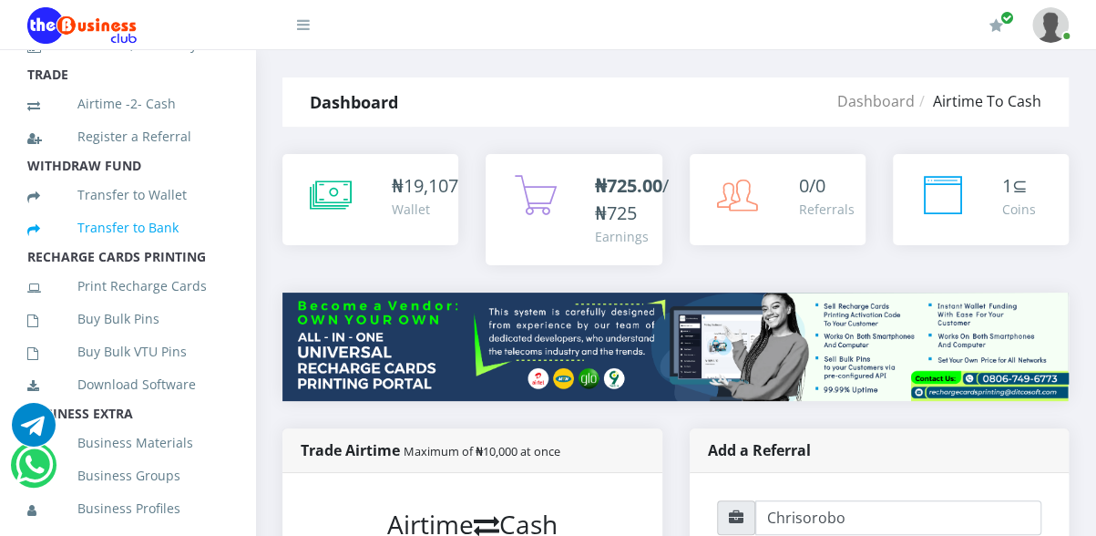
click at [122, 248] on link "Transfer to Bank" at bounding box center [127, 228] width 200 height 42
